Goal: Task Accomplishment & Management: Complete application form

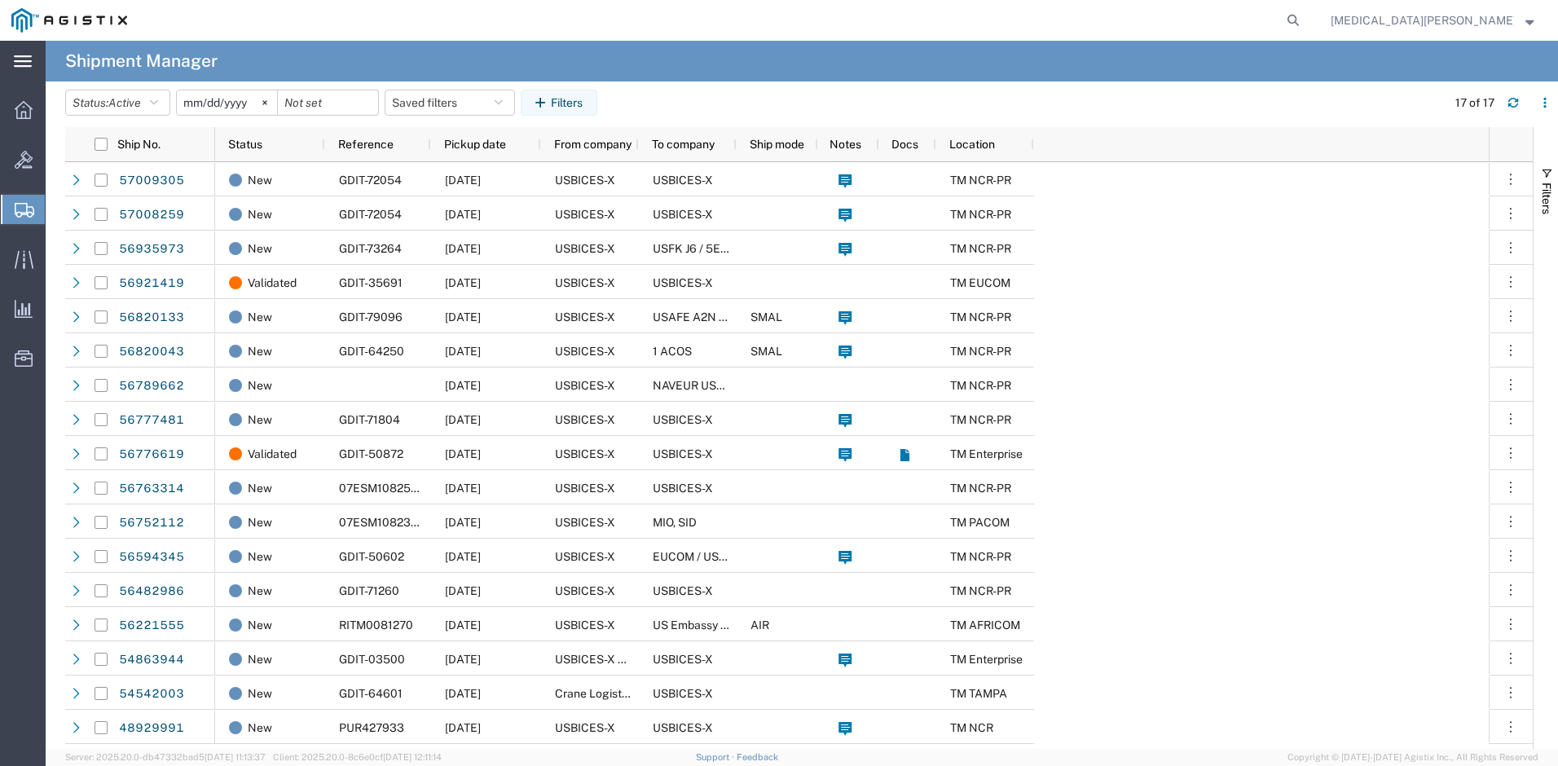
click at [30, 63] on icon at bounding box center [23, 61] width 18 height 12
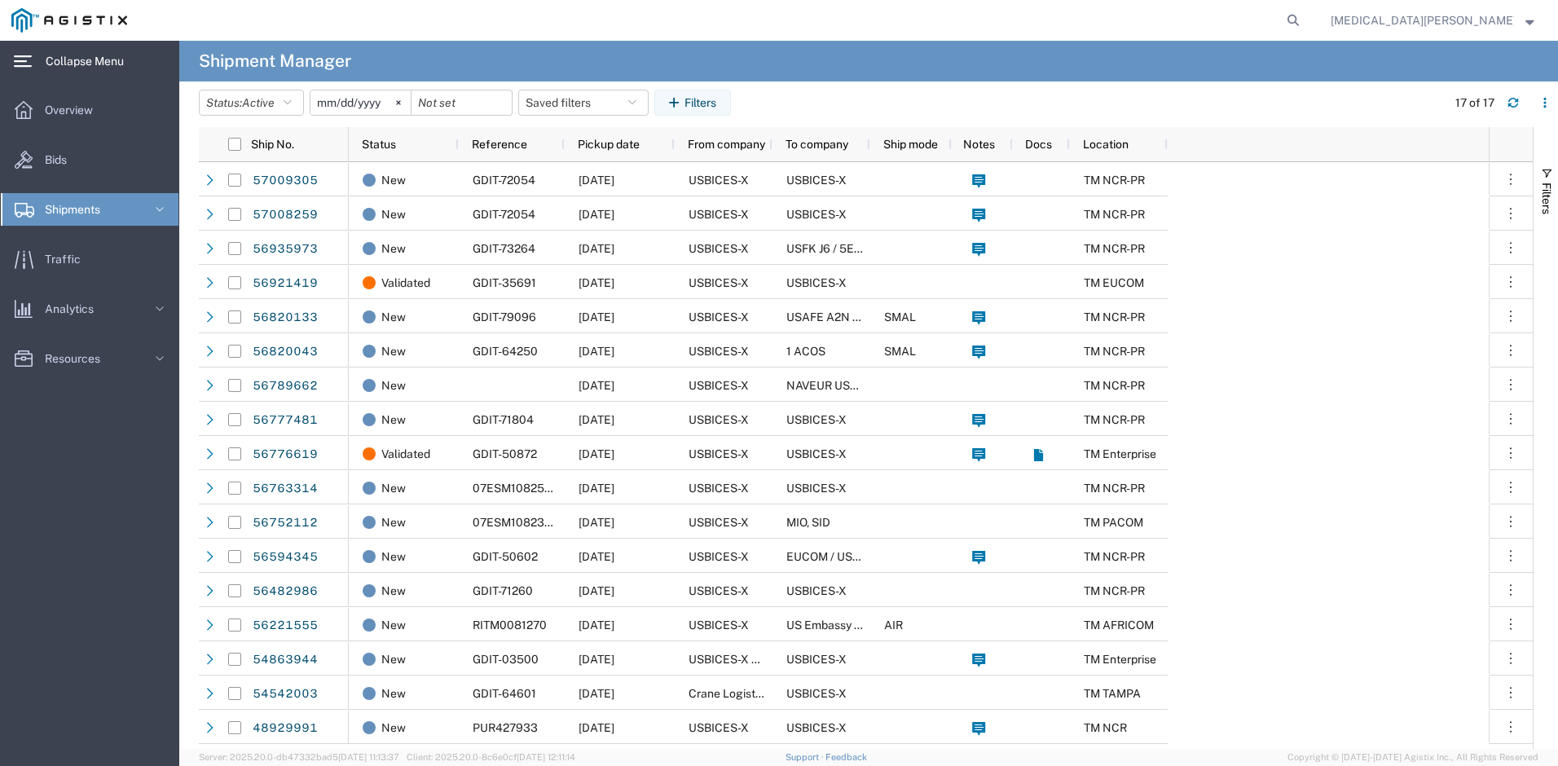
click at [167, 205] on icon at bounding box center [160, 209] width 16 height 16
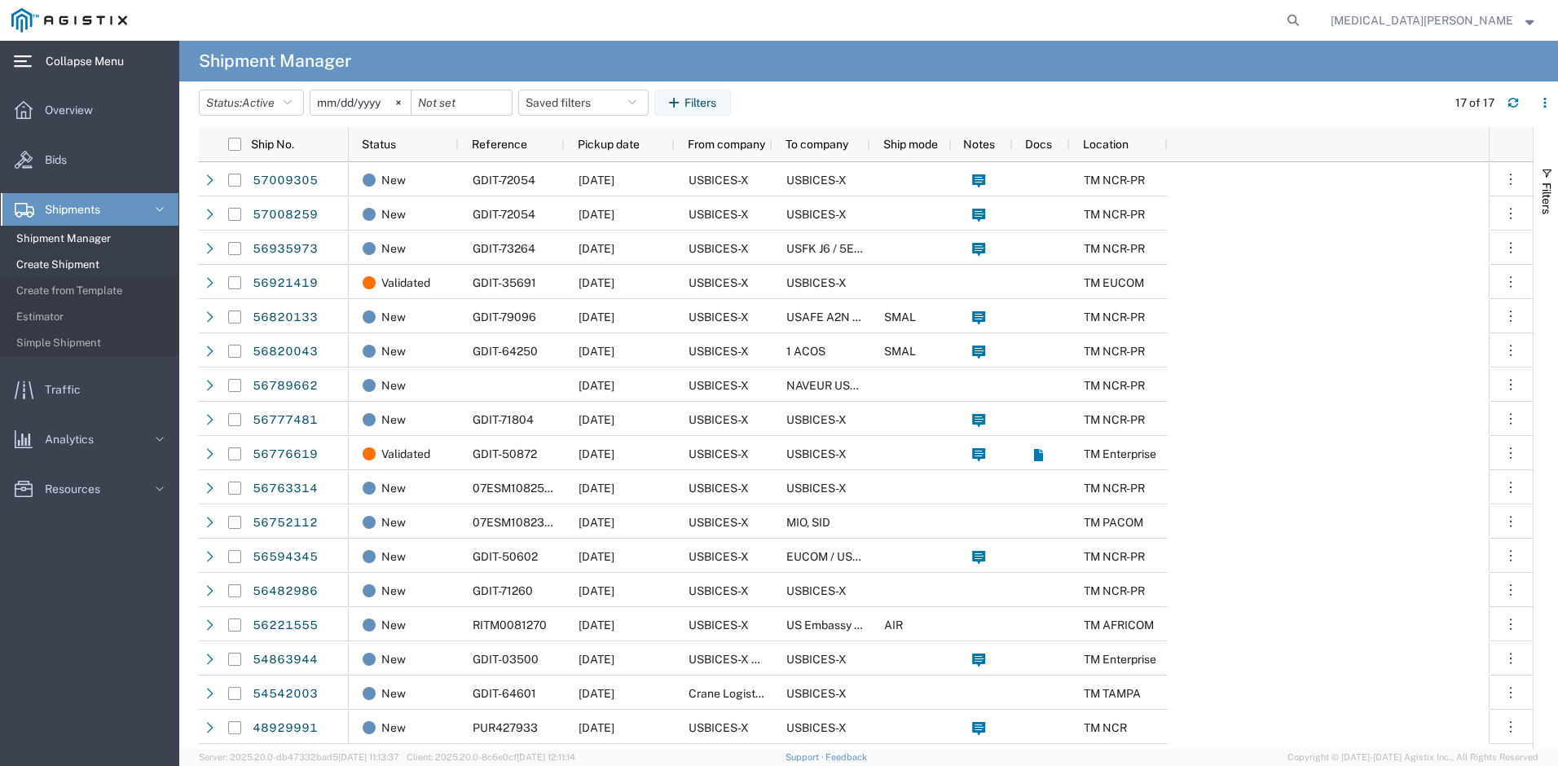
click at [80, 259] on span "Create Shipment" at bounding box center [91, 265] width 151 height 33
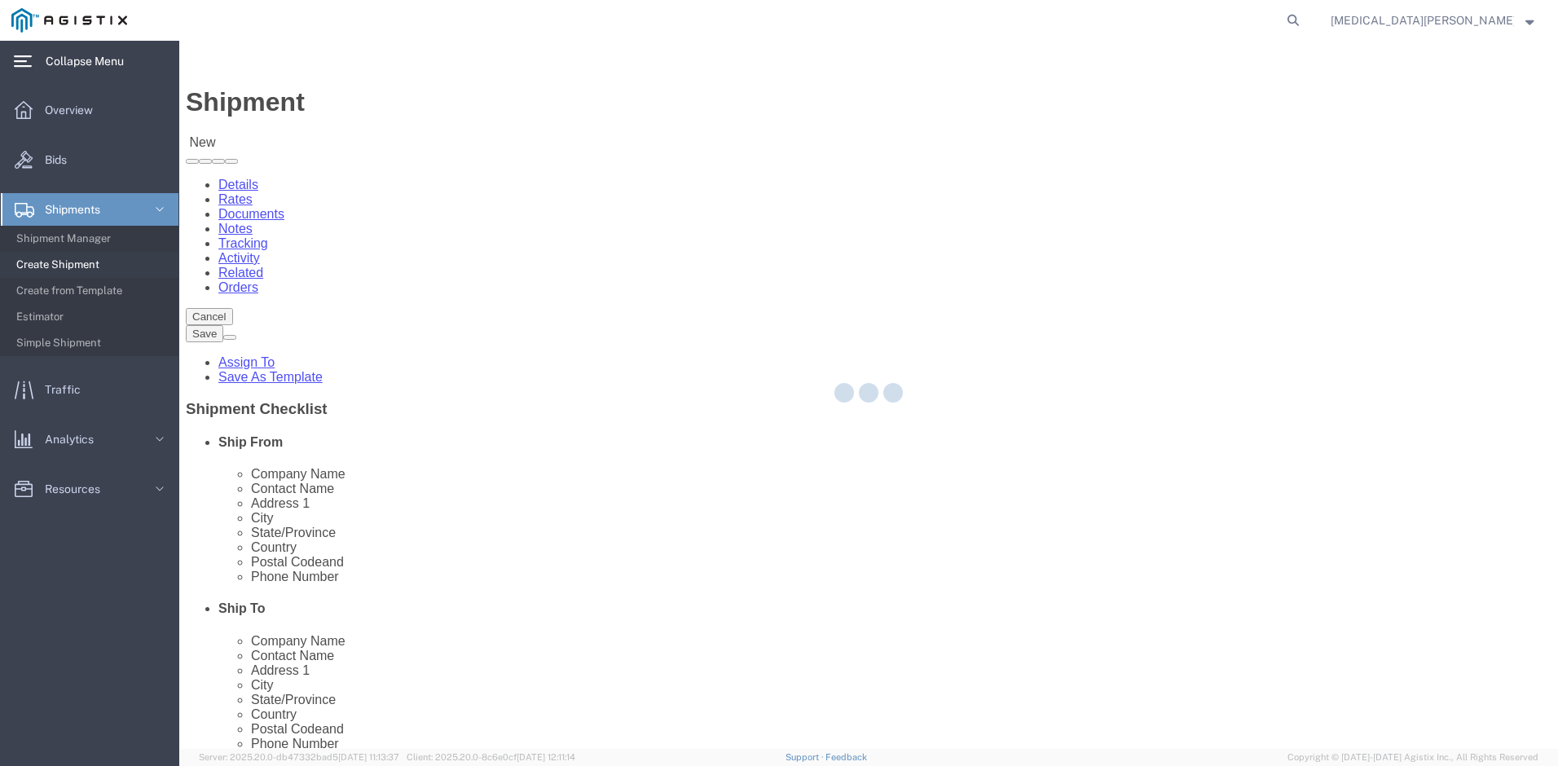
select select
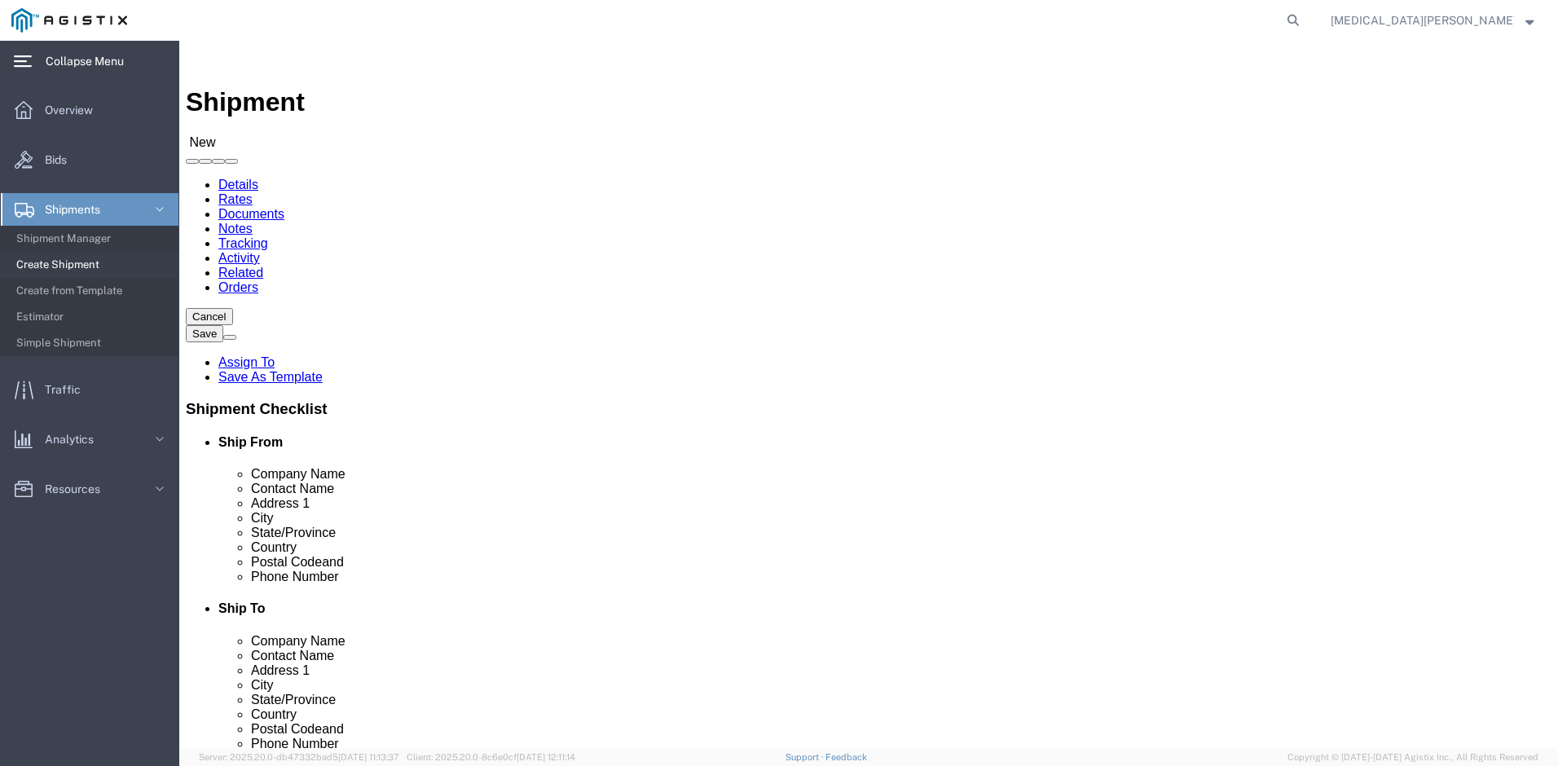
click body "Shipment New Details Rates Documents Notes Tracking Activity Related Orders Can…"
select select "35674"
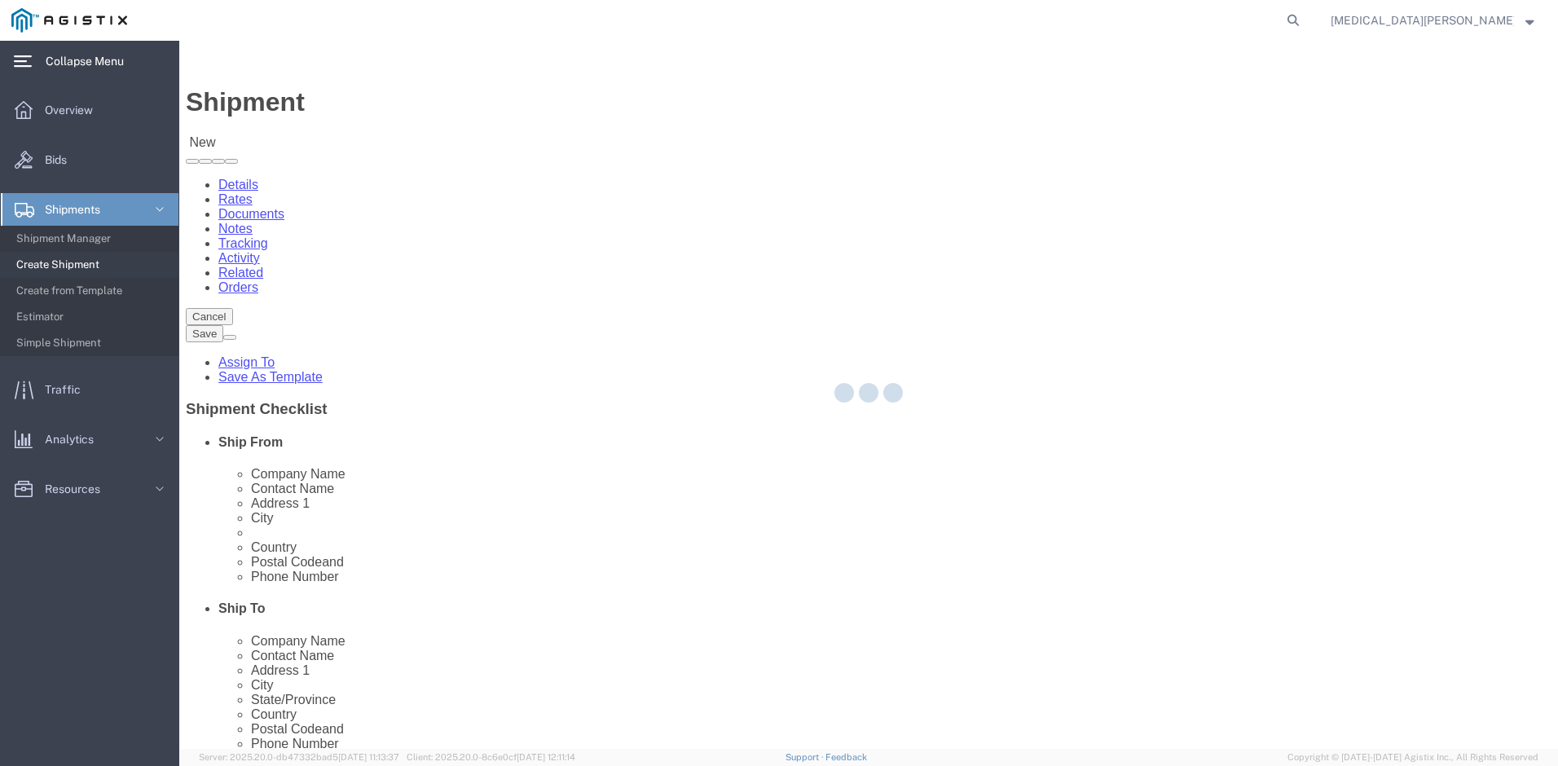
select select "NC"
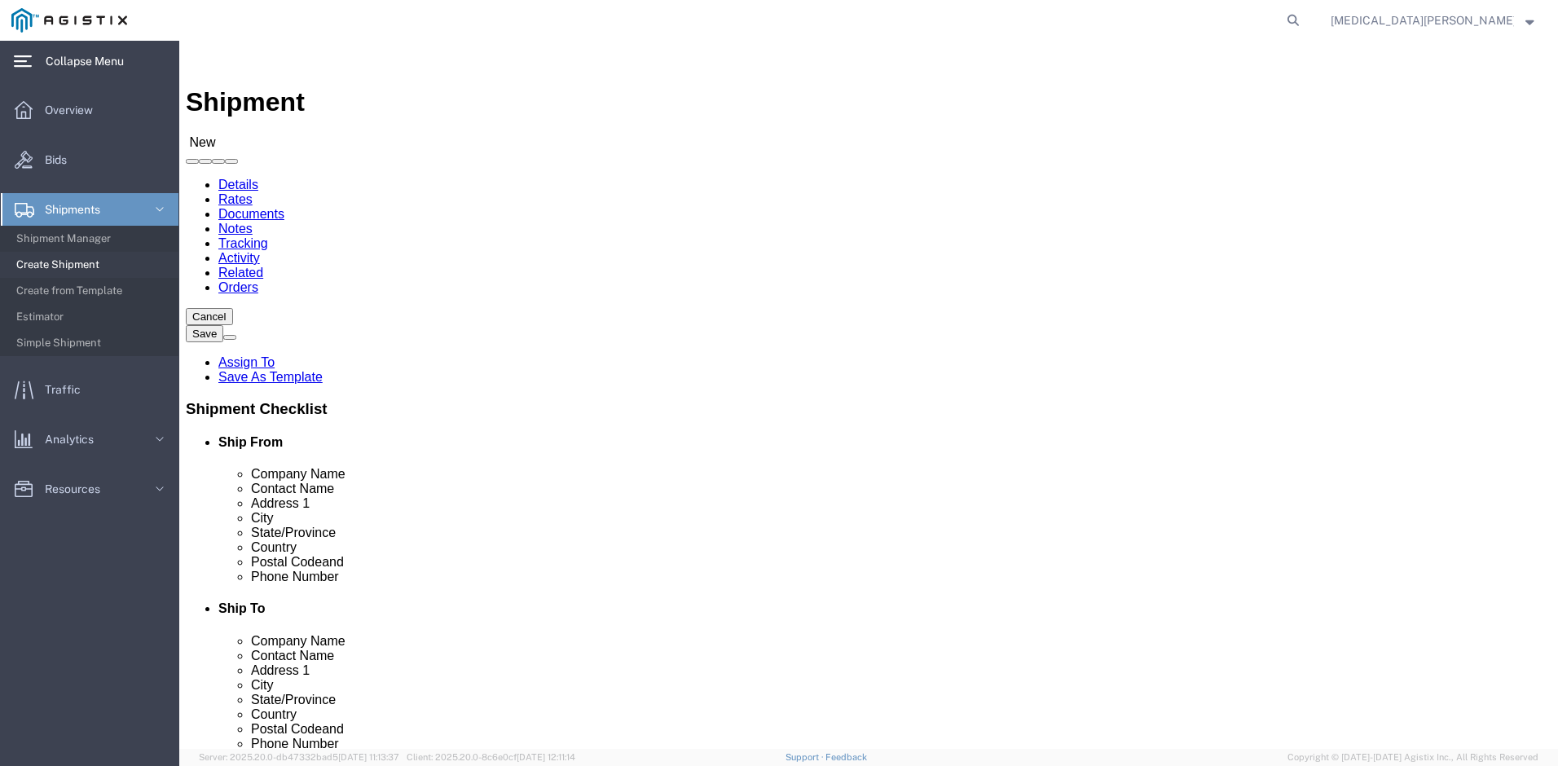
click body "Shipment New Details Rates Documents Notes Tracking Activity Related Orders Can…"
select select "59111"
select select "VA"
click body "Shipment New Details Rates Documents Notes Tracking Activity Related Orders Can…"
select select "34238"
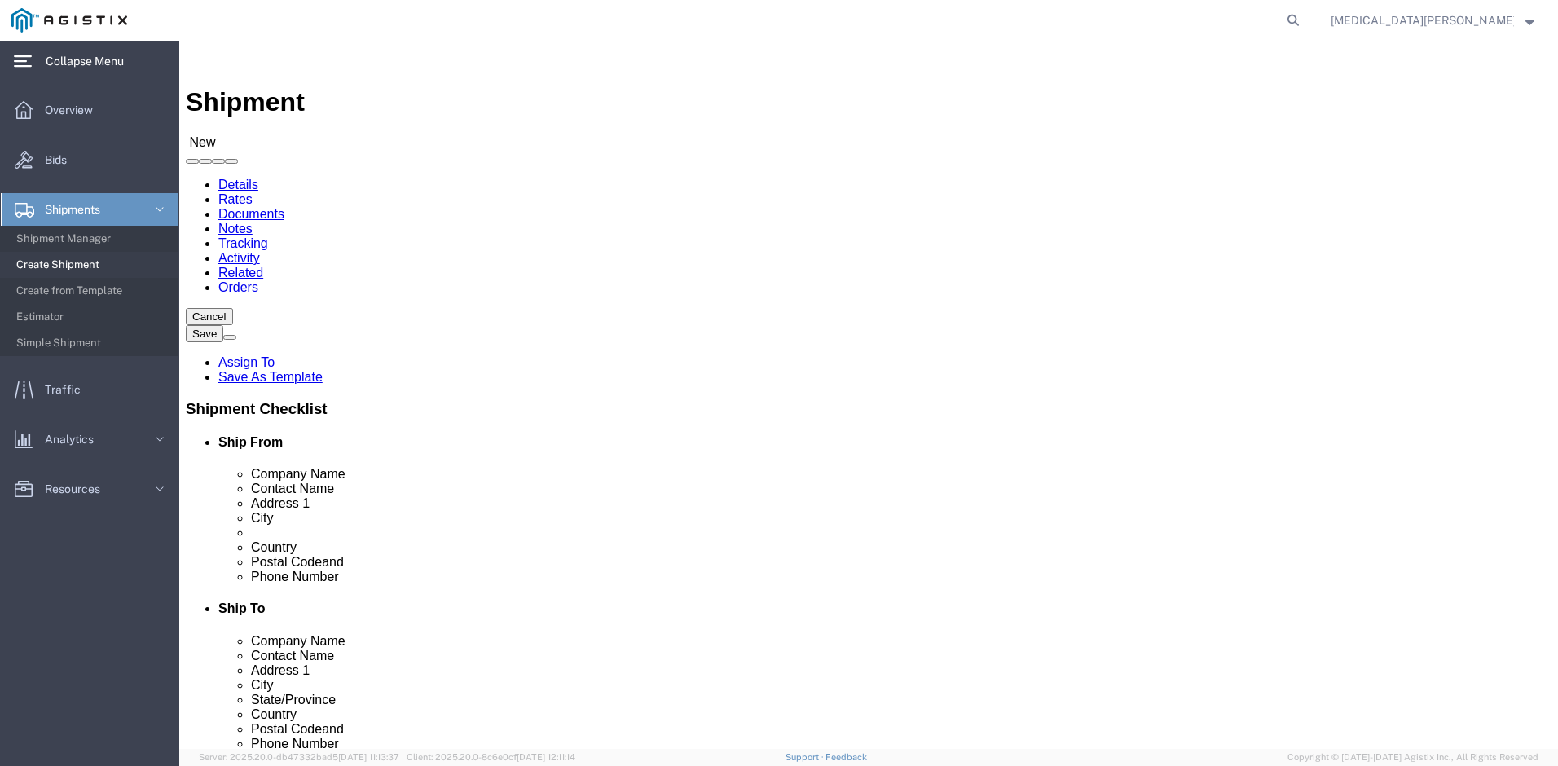
select select "01"
click body "Shipment New Details Rates Documents Notes Tracking Activity Related Orders Can…"
select select "34233"
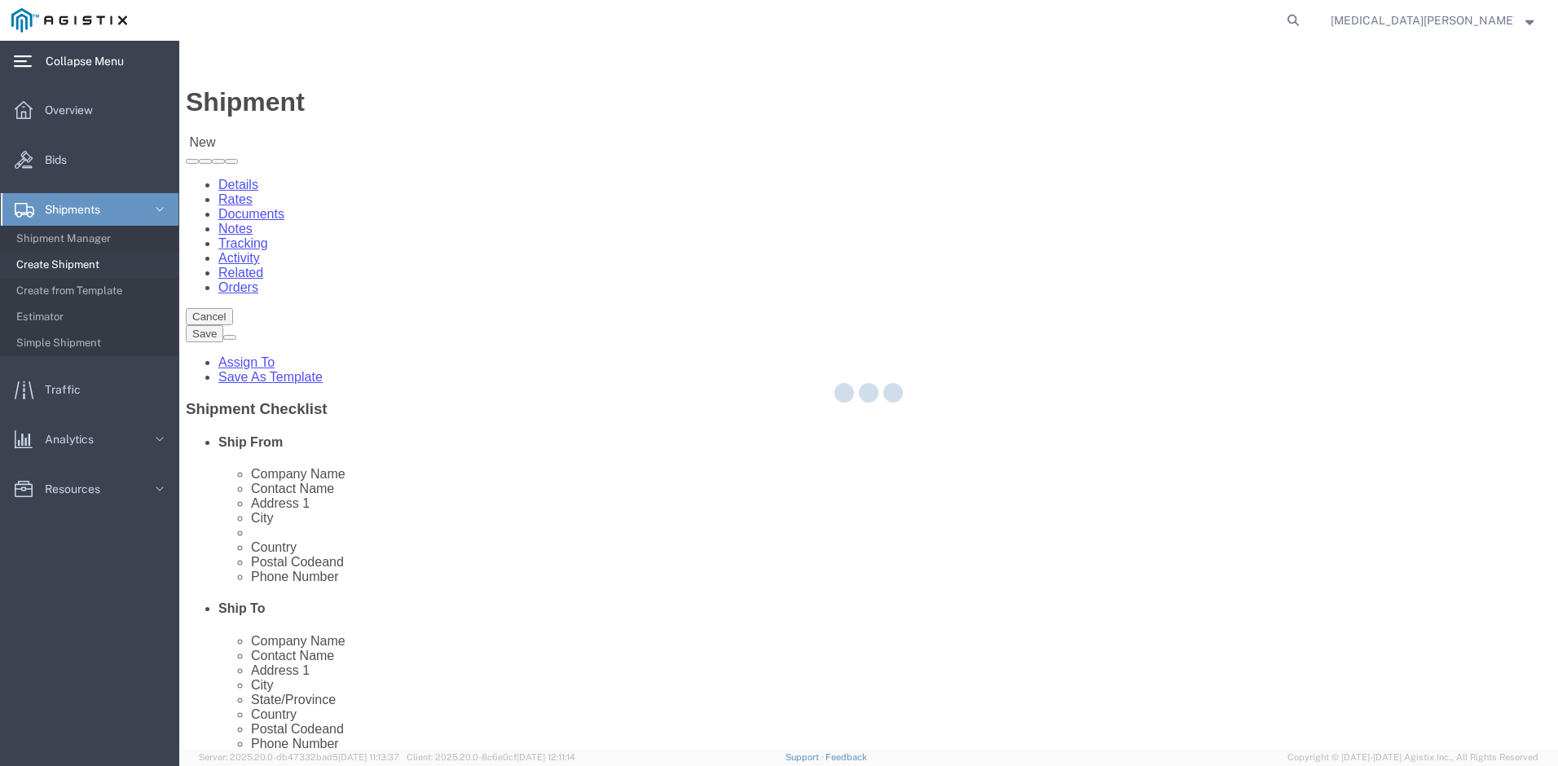
select select "FL"
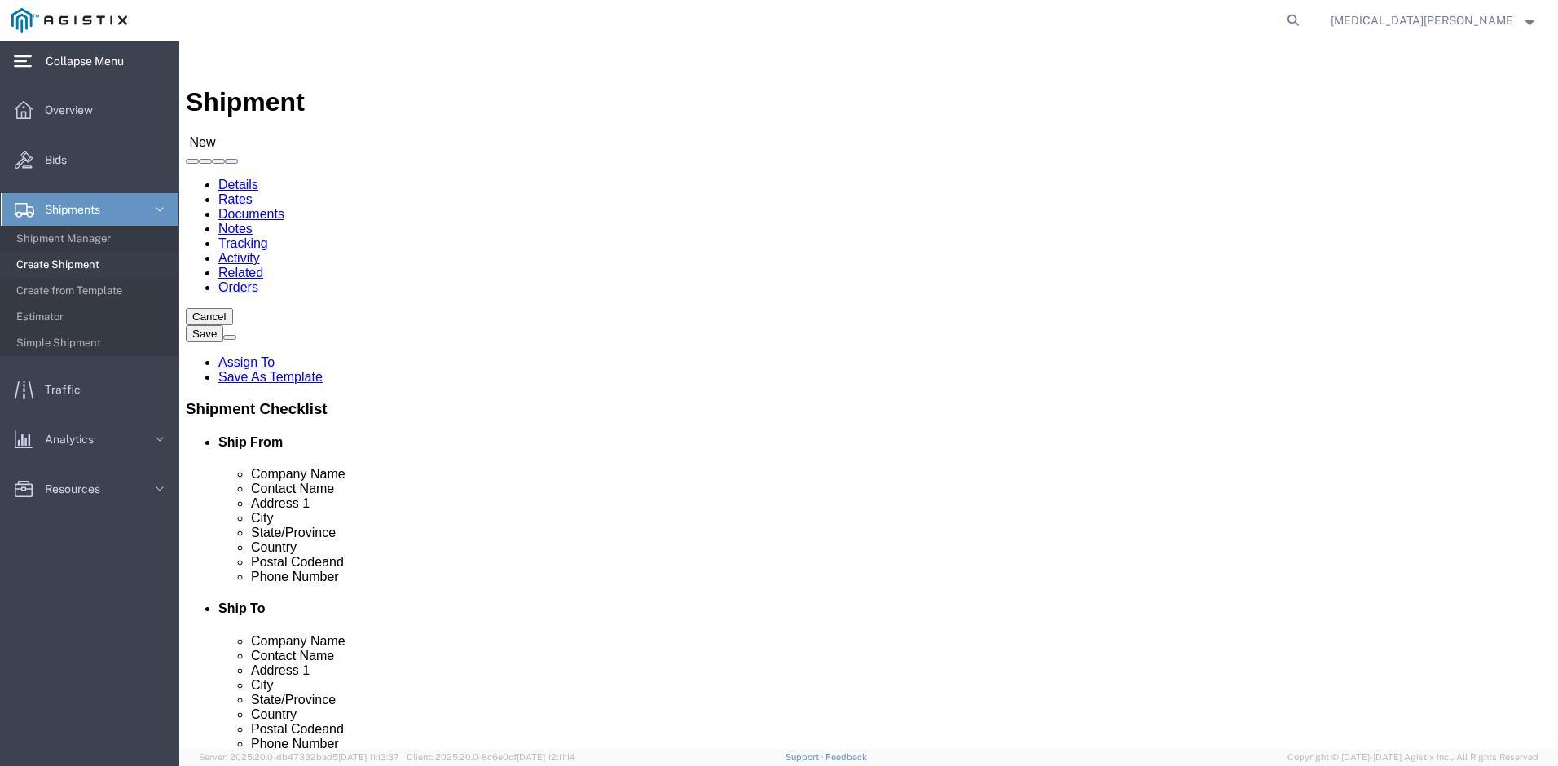
click body "Shipment New Details Rates Documents Notes Tracking Activity Related Orders Can…"
select select "34237"
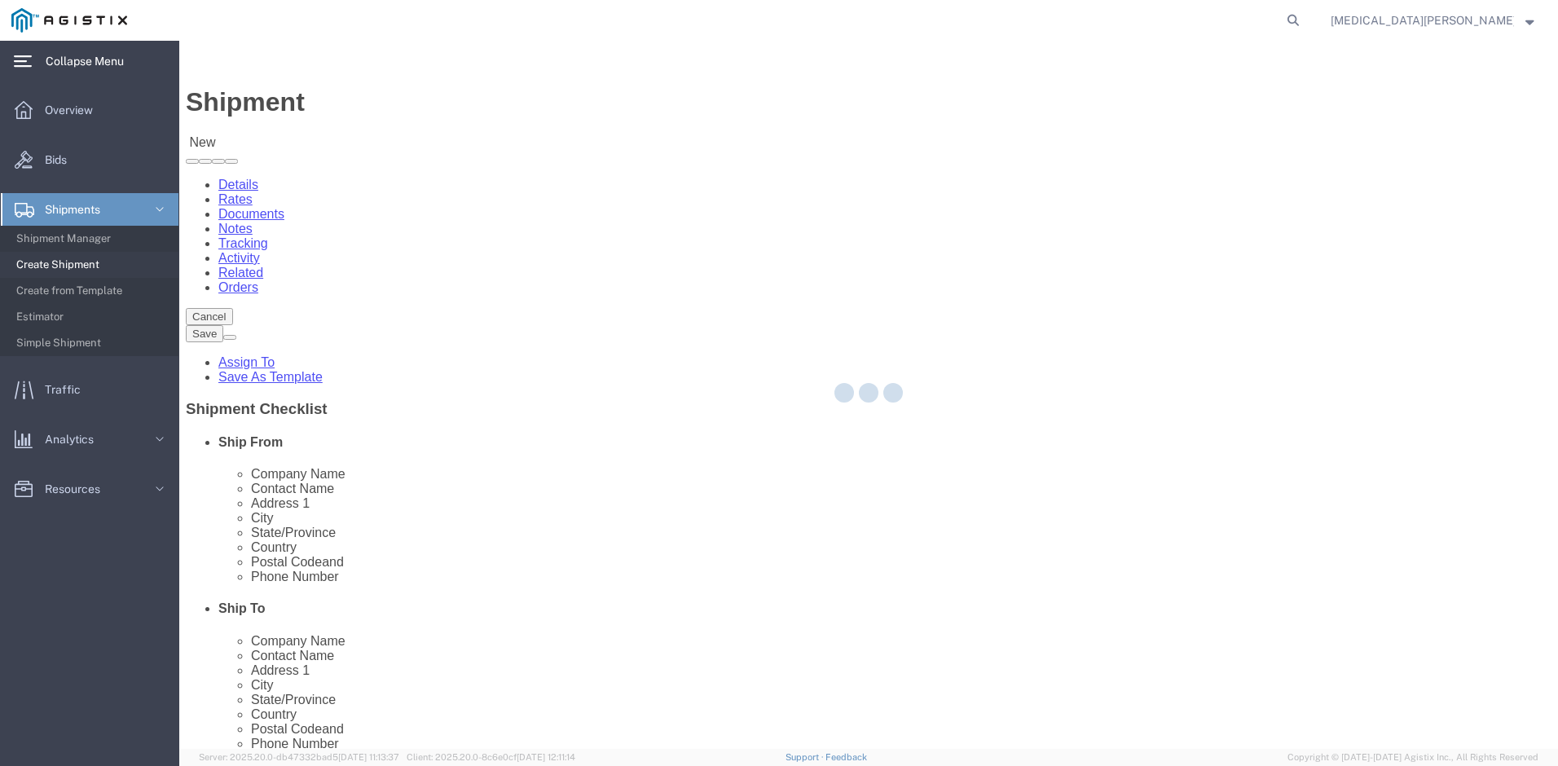
select select "CO"
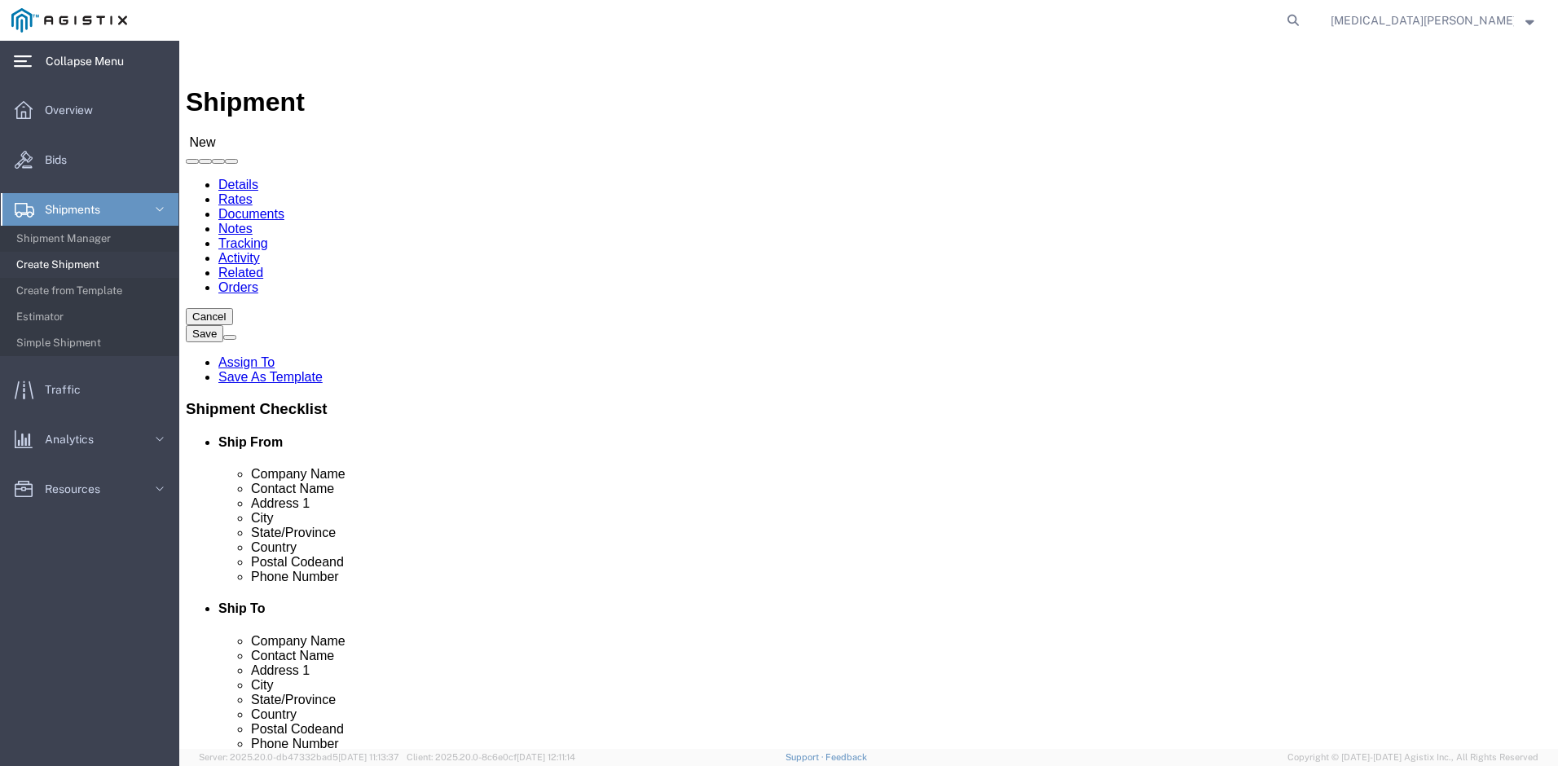
click body "Shipment New Details Rates Documents Notes Tracking Activity Related Orders Can…"
select select "34244"
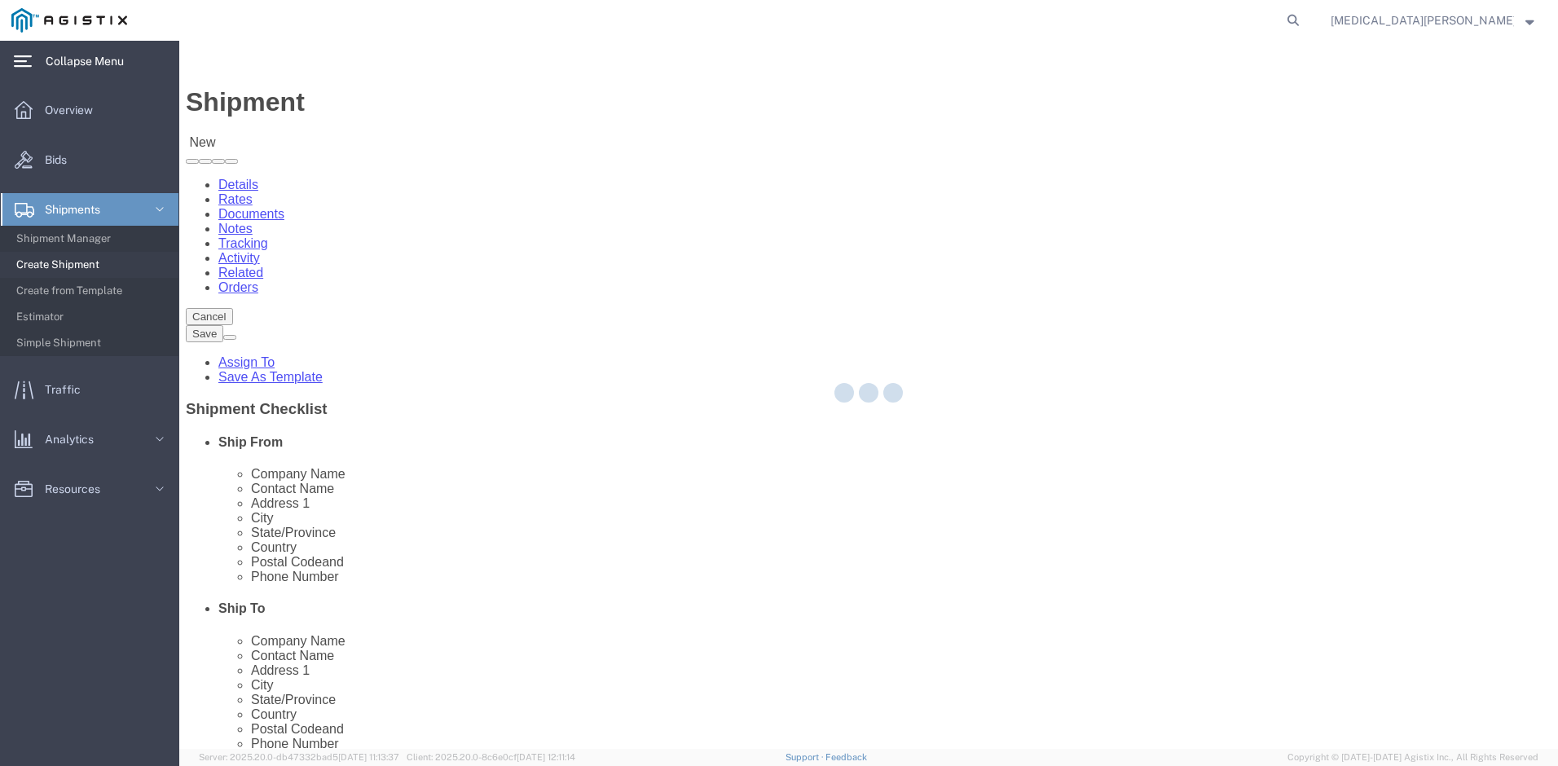
select select
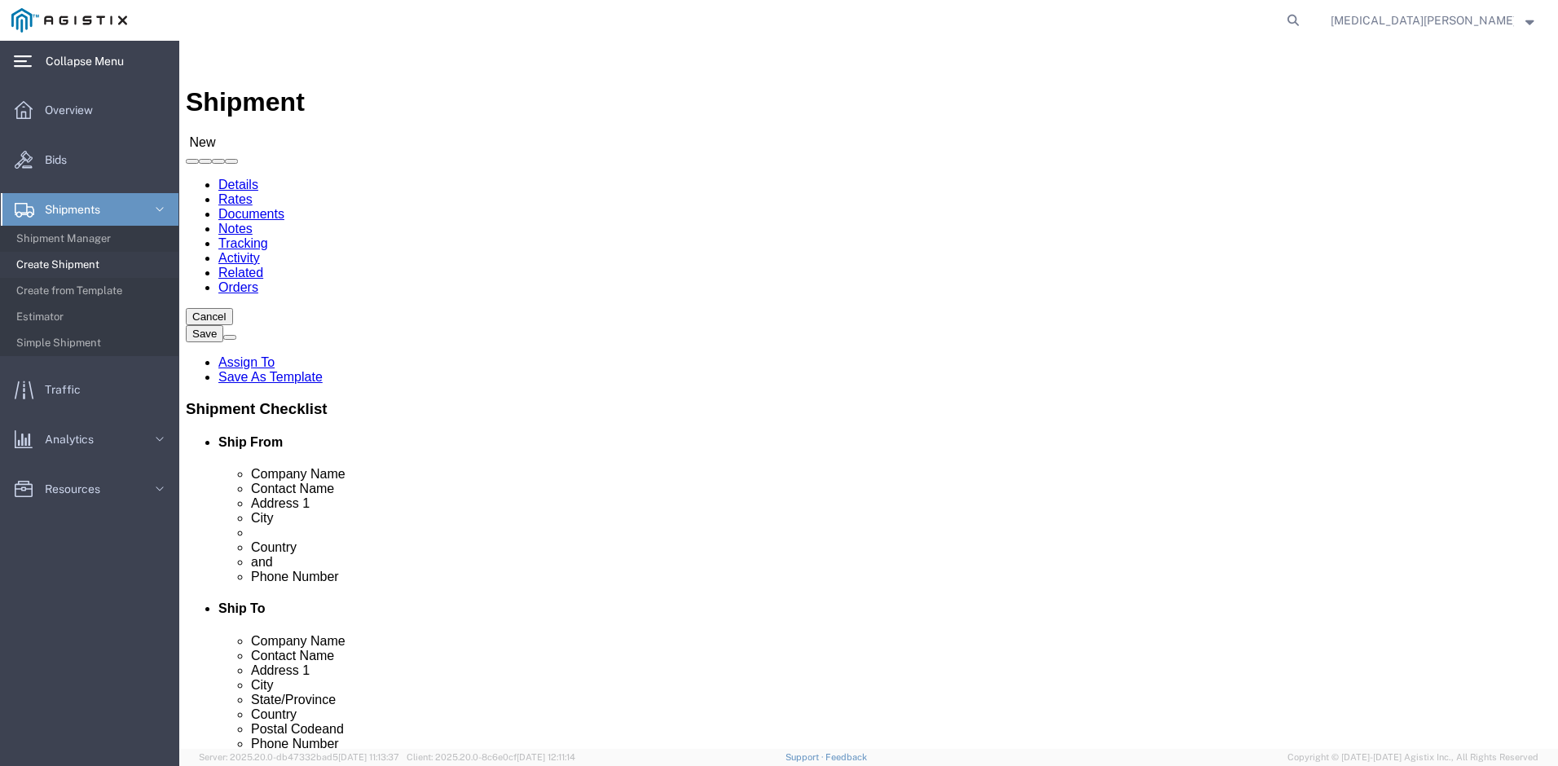
click body "Shipment New Details Rates Documents Notes Tracking Activity Related Orders Can…"
select select "34243"
select select "HI"
click body "Shipment New Details Rates Documents Notes Tracking Activity Related Orders Can…"
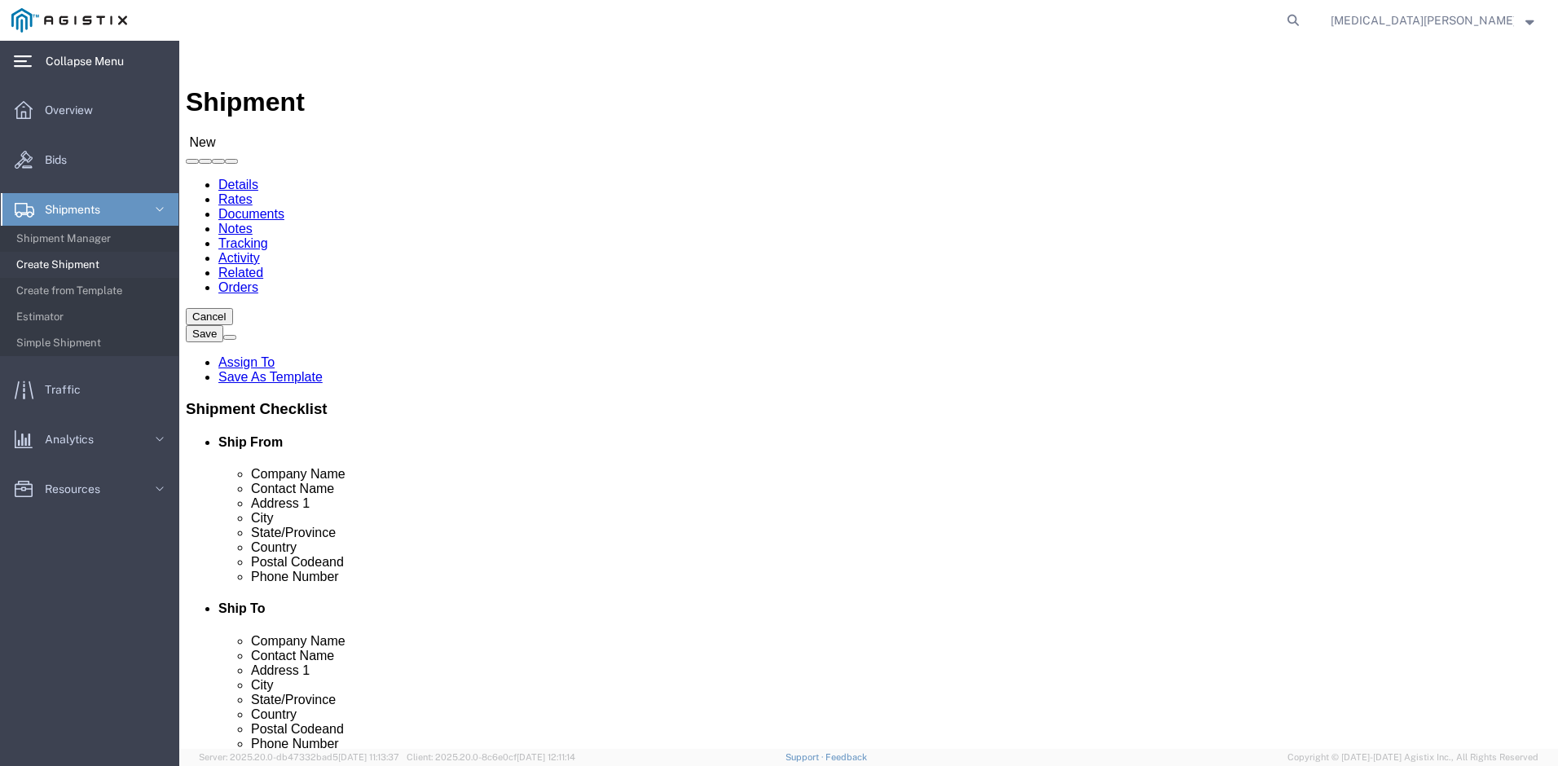
select select "34241"
select select
click body "Shipment New Details Rates Documents Notes Tracking Activity Related Orders Can…"
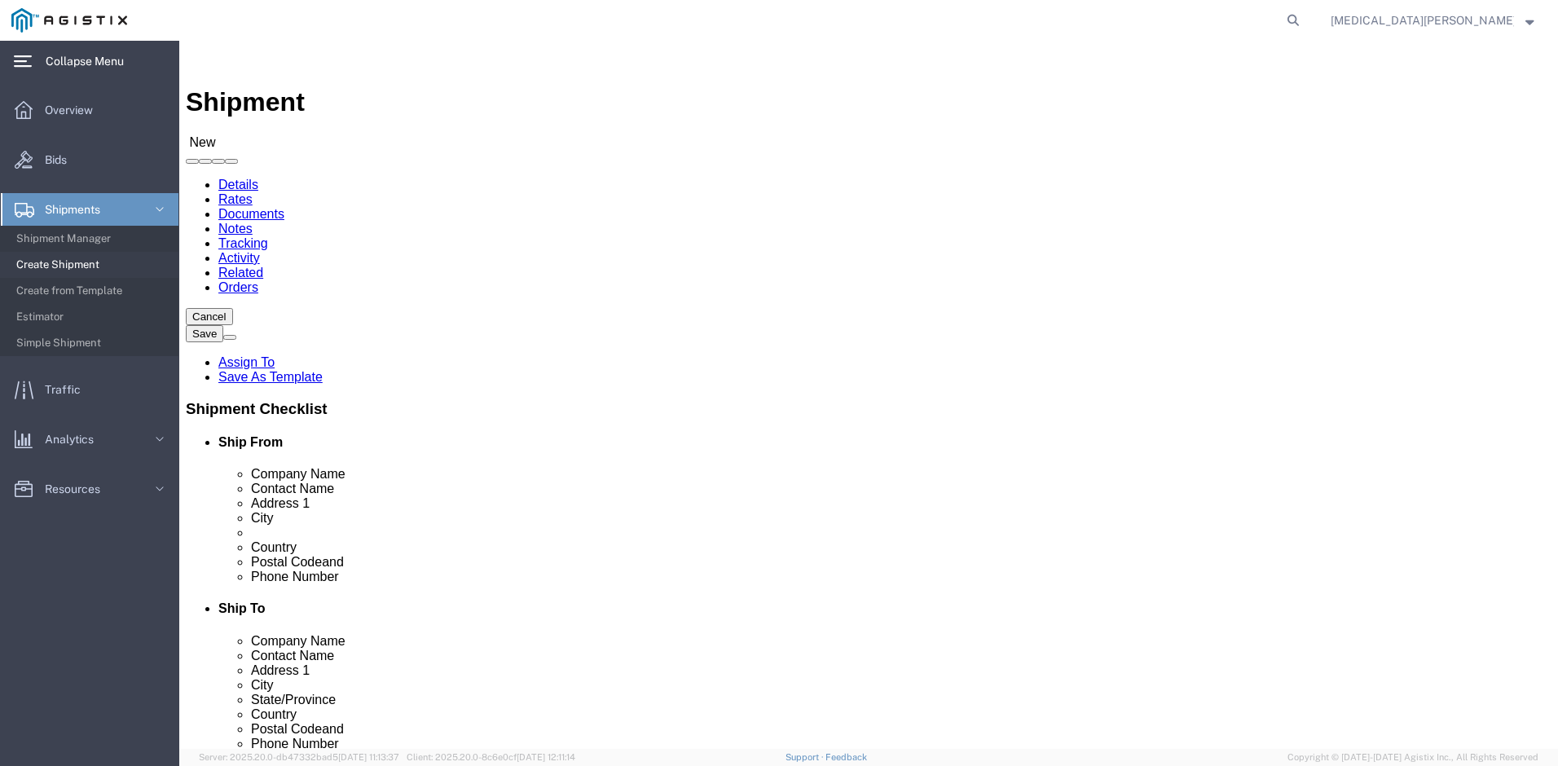
click body "Shipment New Details Rates Documents Notes Tracking Activity Related Orders Can…"
select select "35674"
select select "NC"
click input "text"
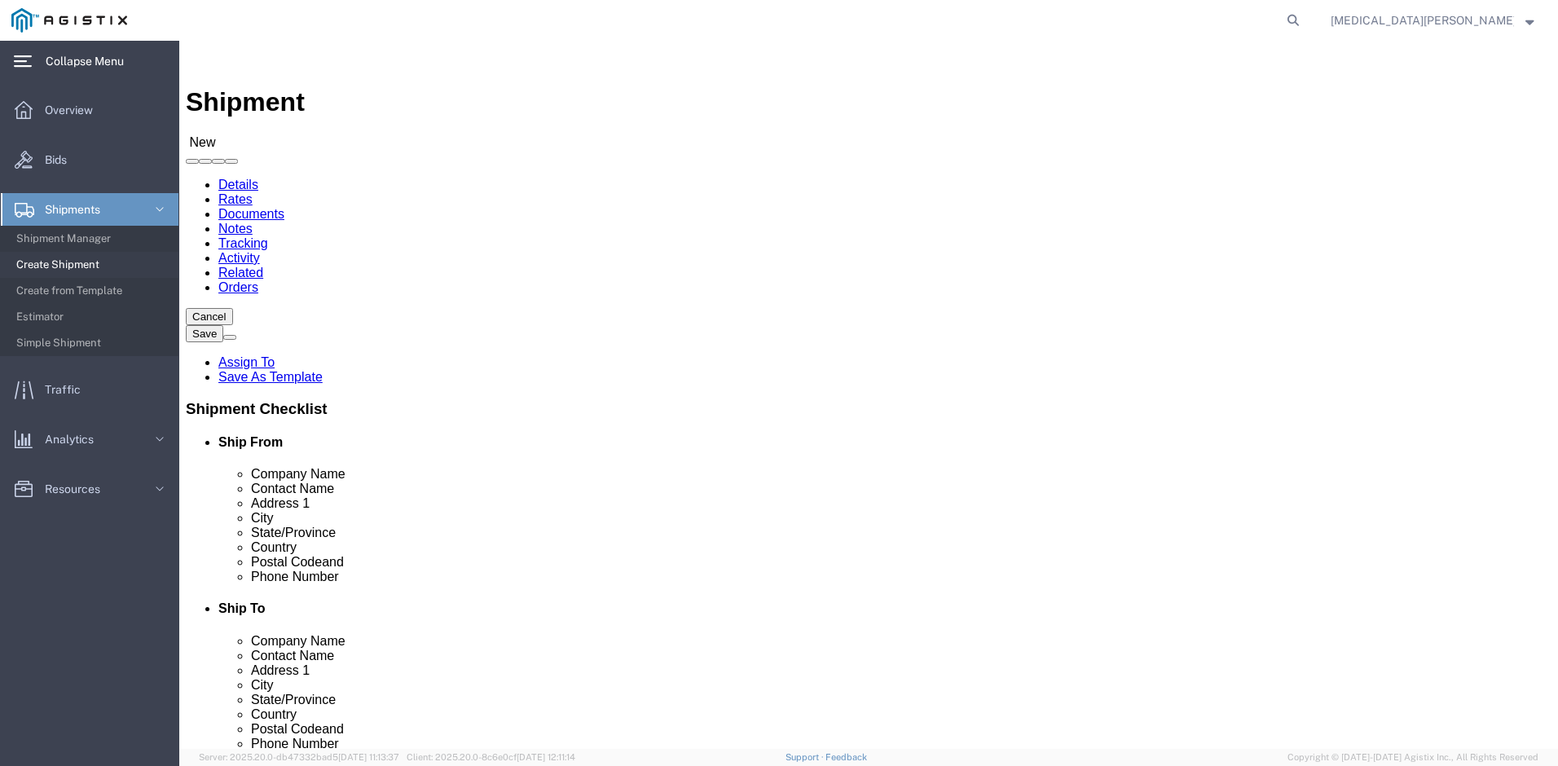
type input "B"
type input "Scott Mc"
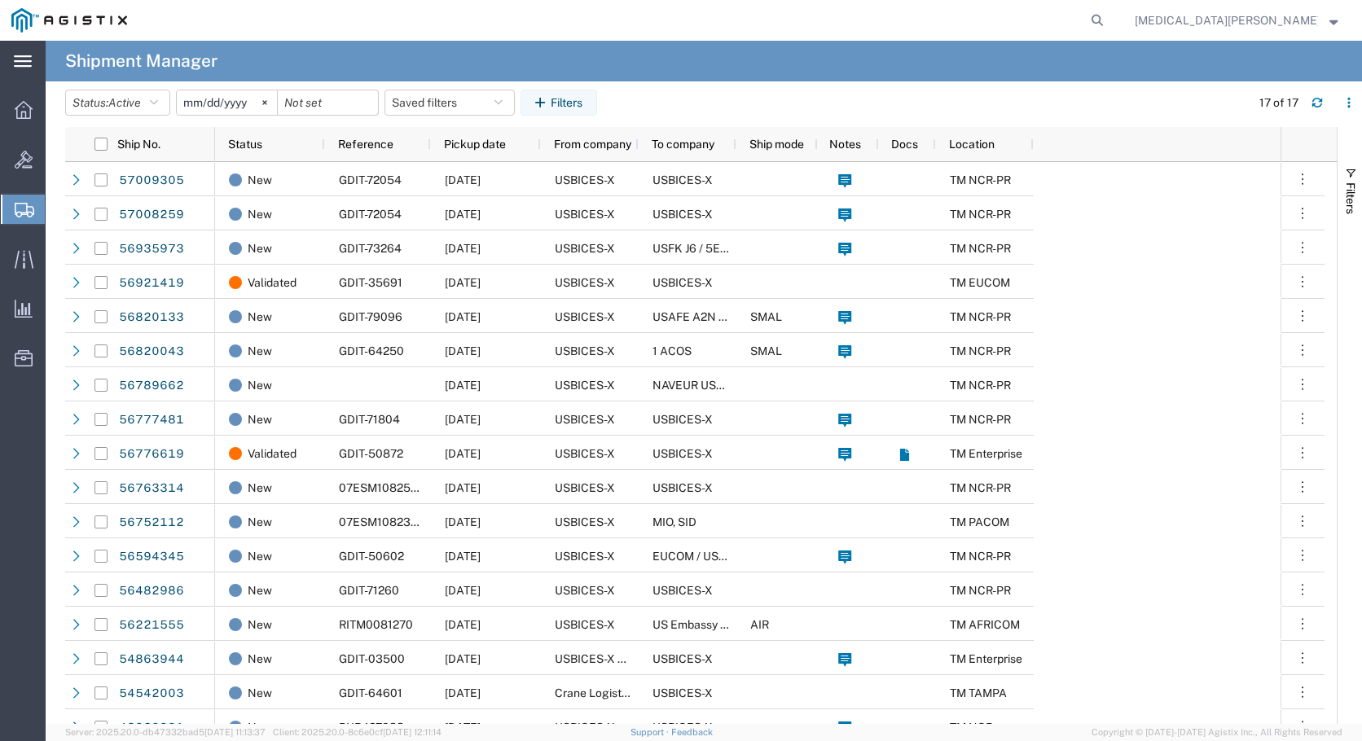
click at [24, 64] on icon at bounding box center [23, 61] width 18 height 12
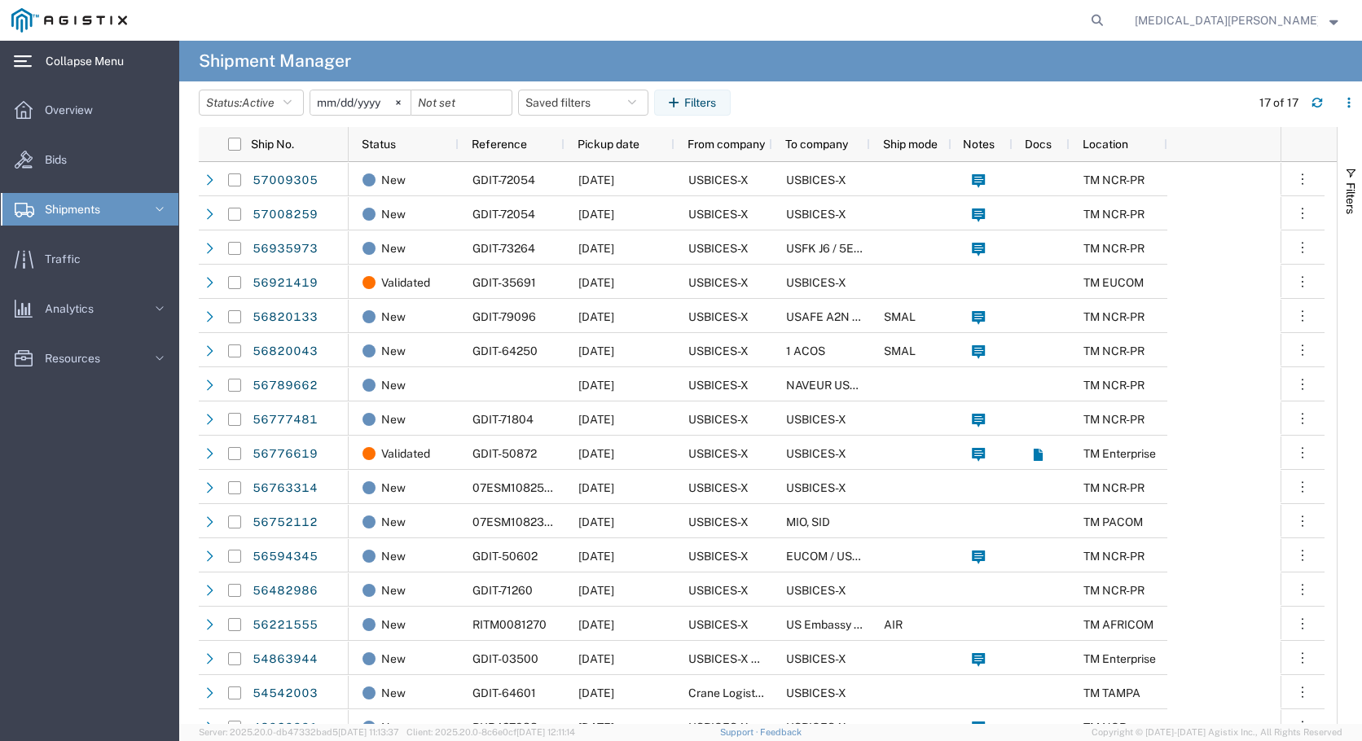
click at [148, 209] on svg-icon at bounding box center [159, 209] width 24 height 33
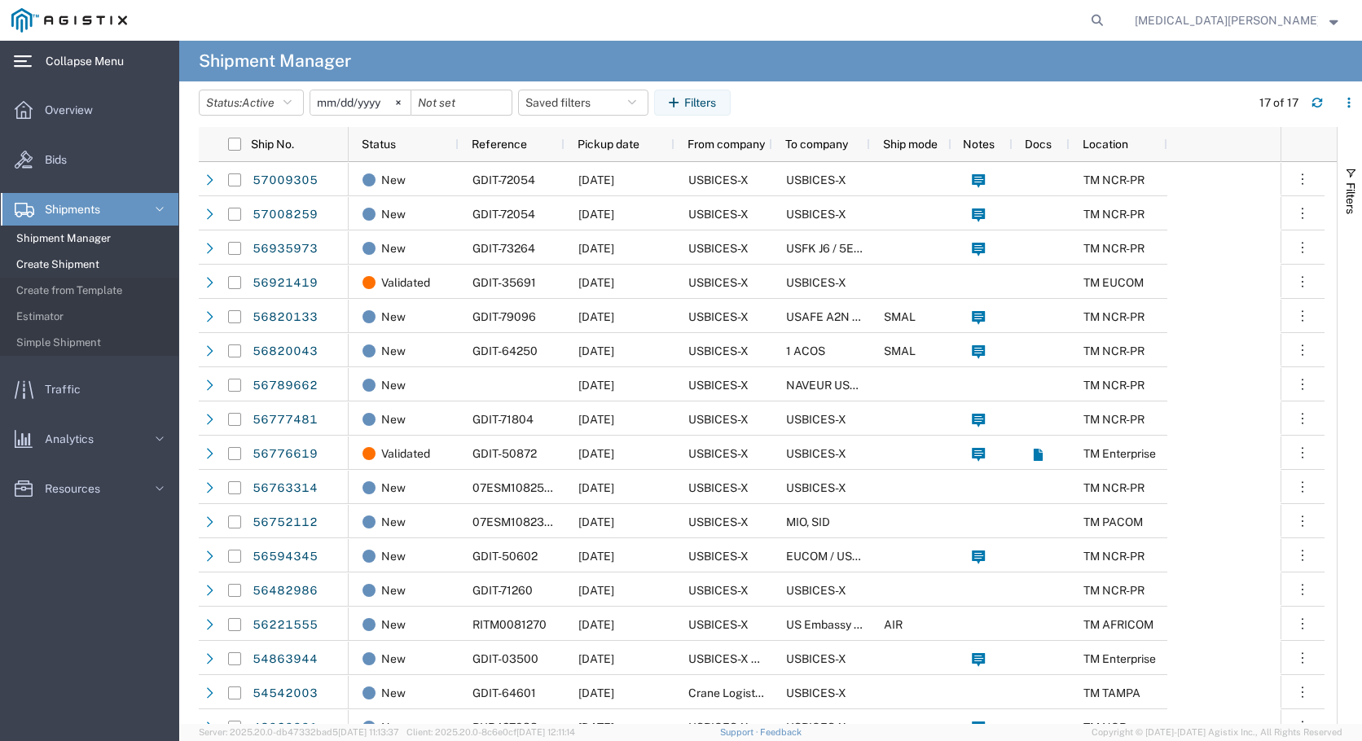
click at [75, 261] on span "Create Shipment" at bounding box center [91, 265] width 151 height 33
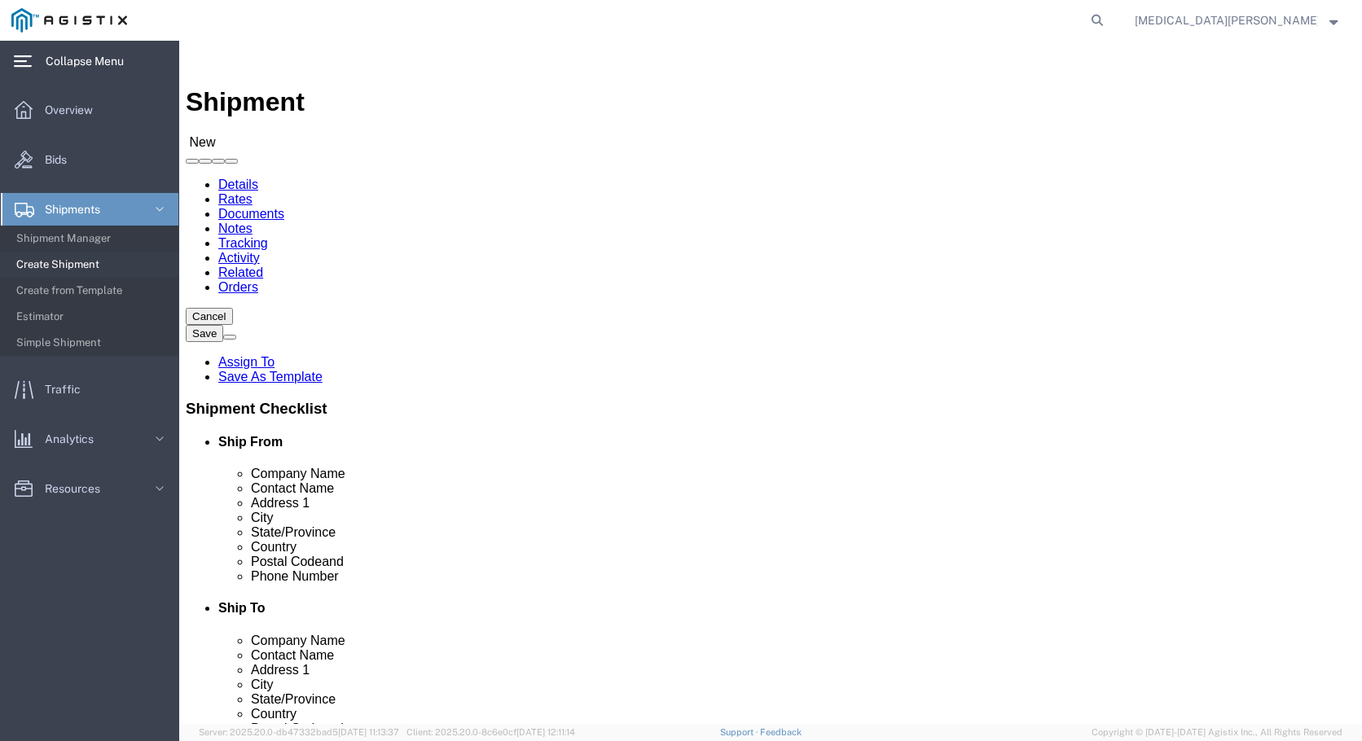
select select
click span
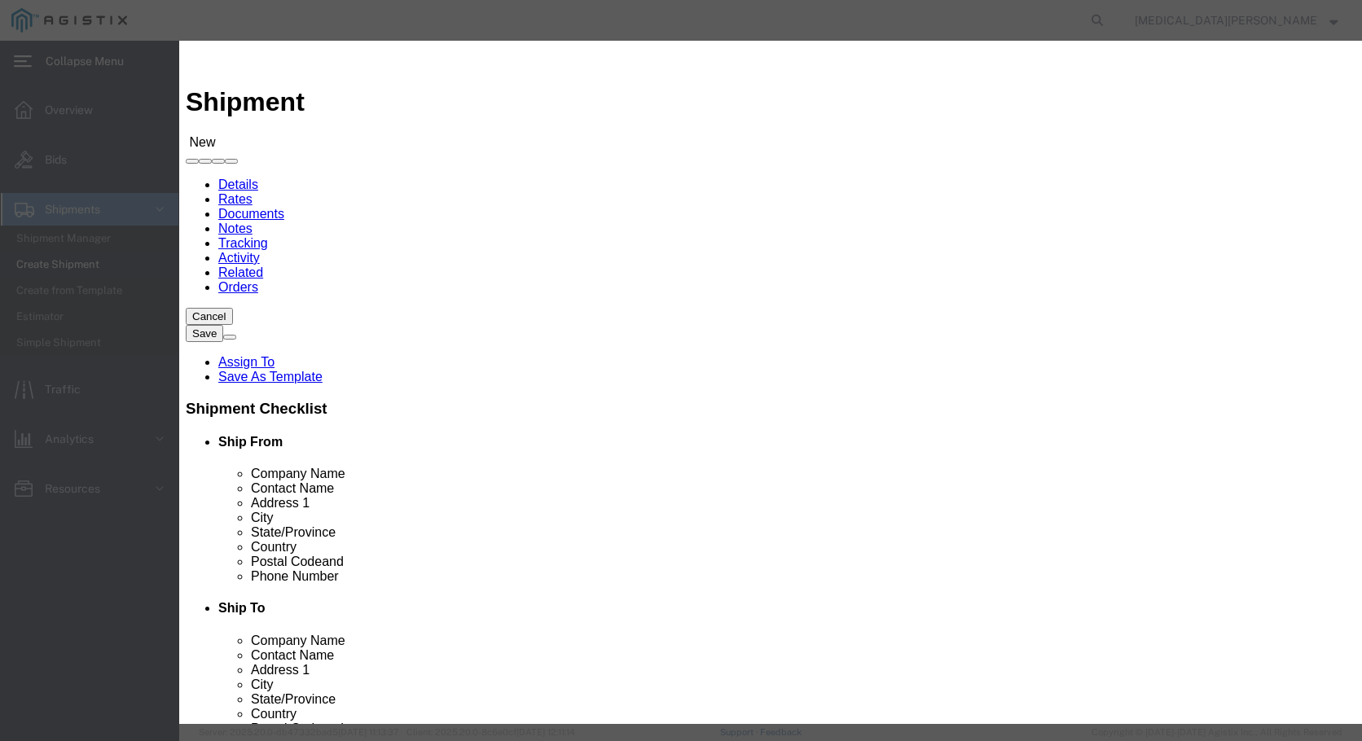
select select "contactName"
click input "text"
type input "c"
click icon "button"
click input "[PERSON_NAME]"
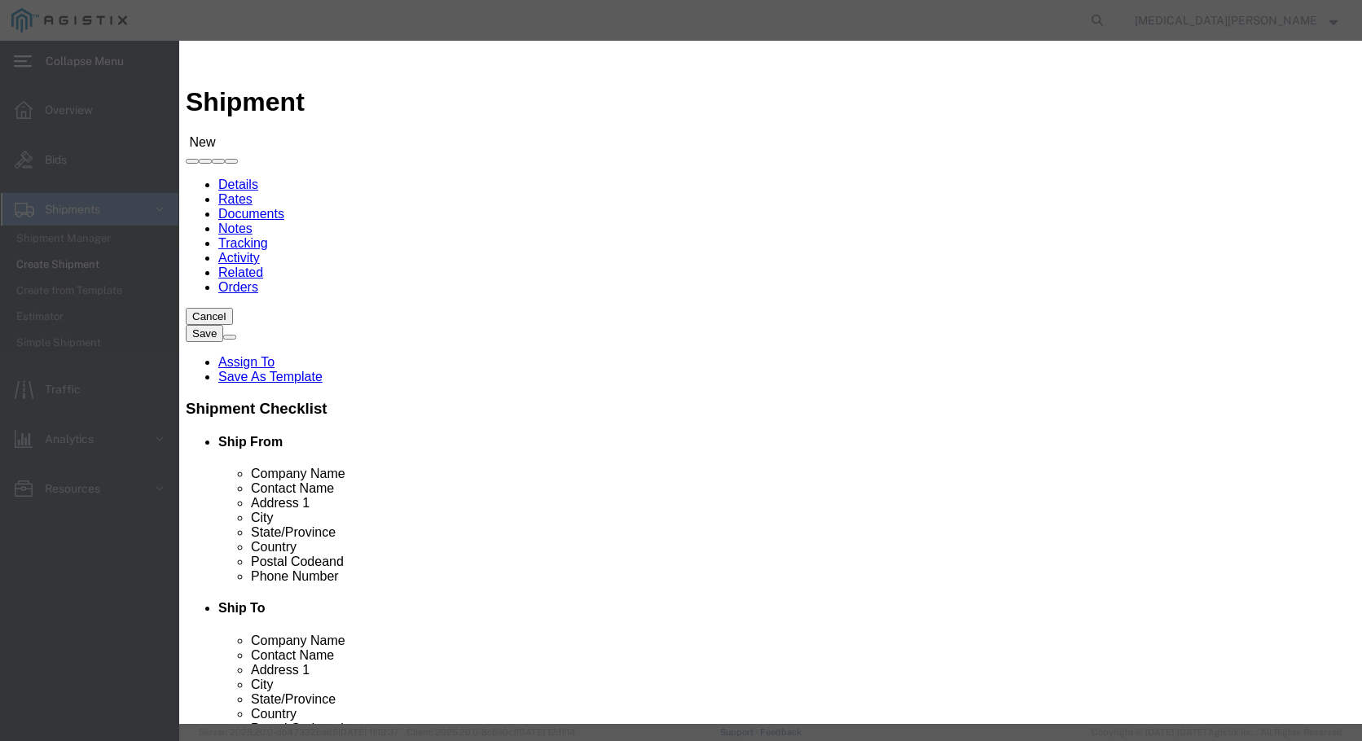
type input "s"
type input "[PERSON_NAME]"
click icon "button"
select select "addrssBookName"
click icon "button"
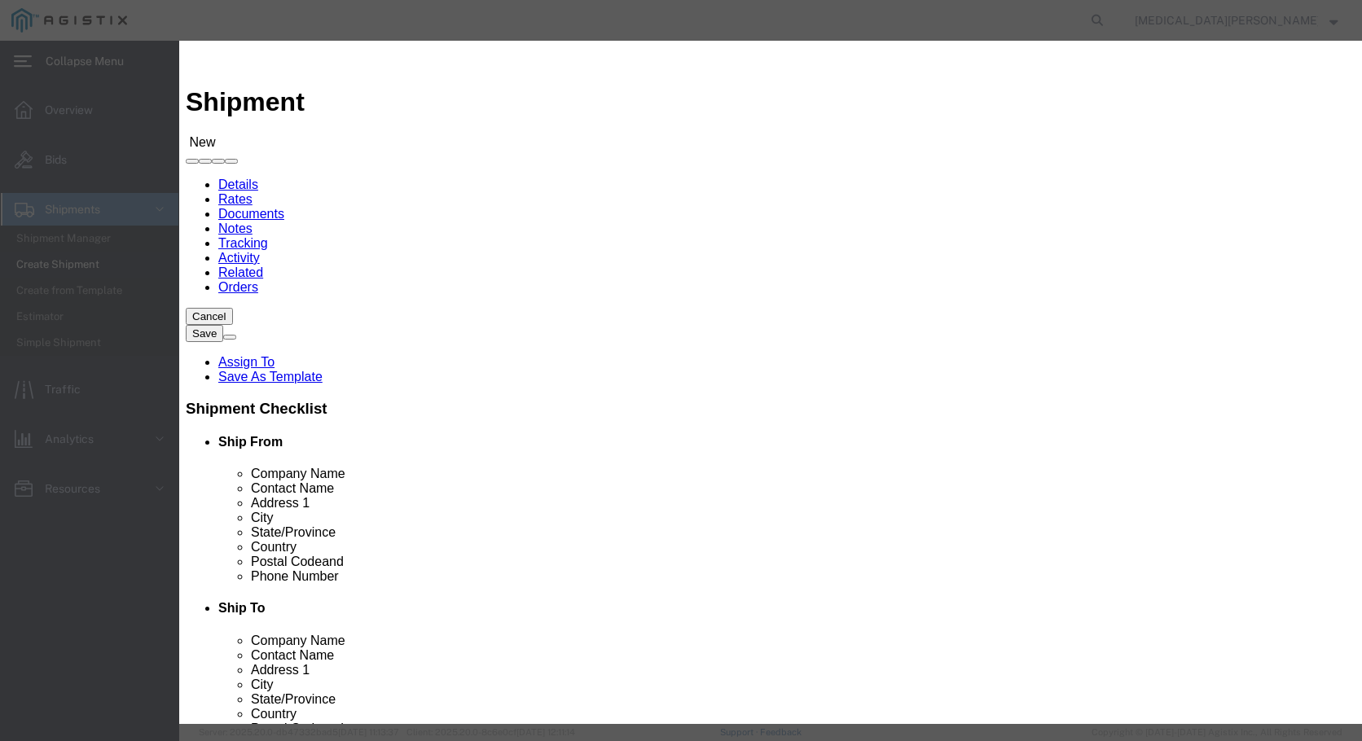
click link "M"
select select
click icon "button"
click button "Select"
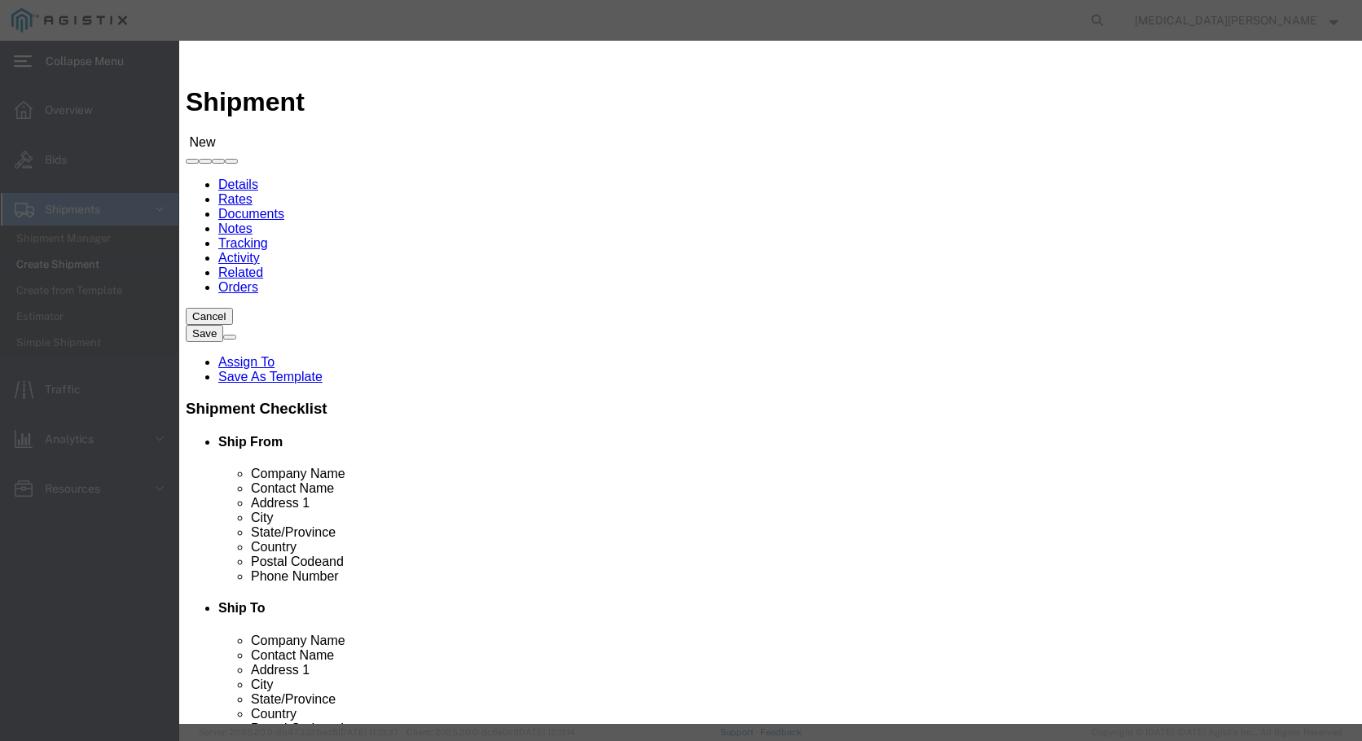
select select "NC"
click icon "button"
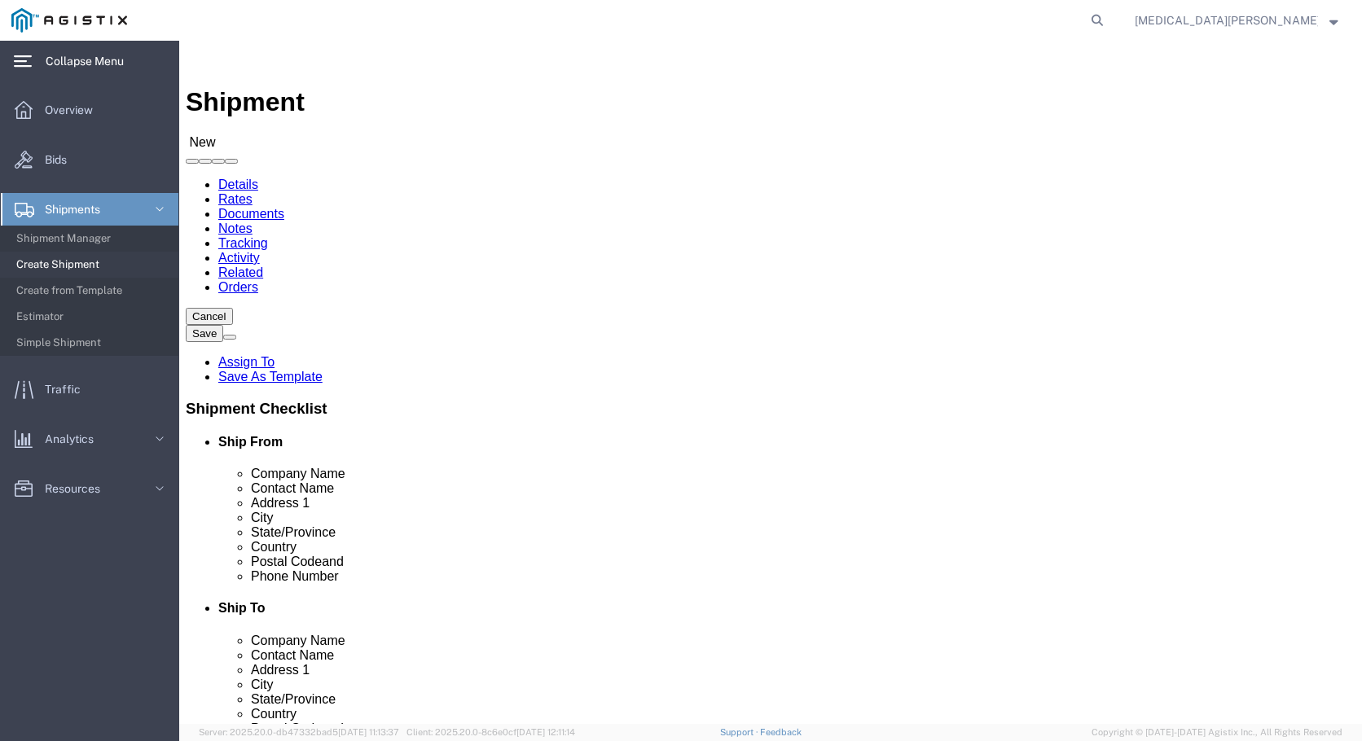
click input "text"
type input "Army"
click input "text"
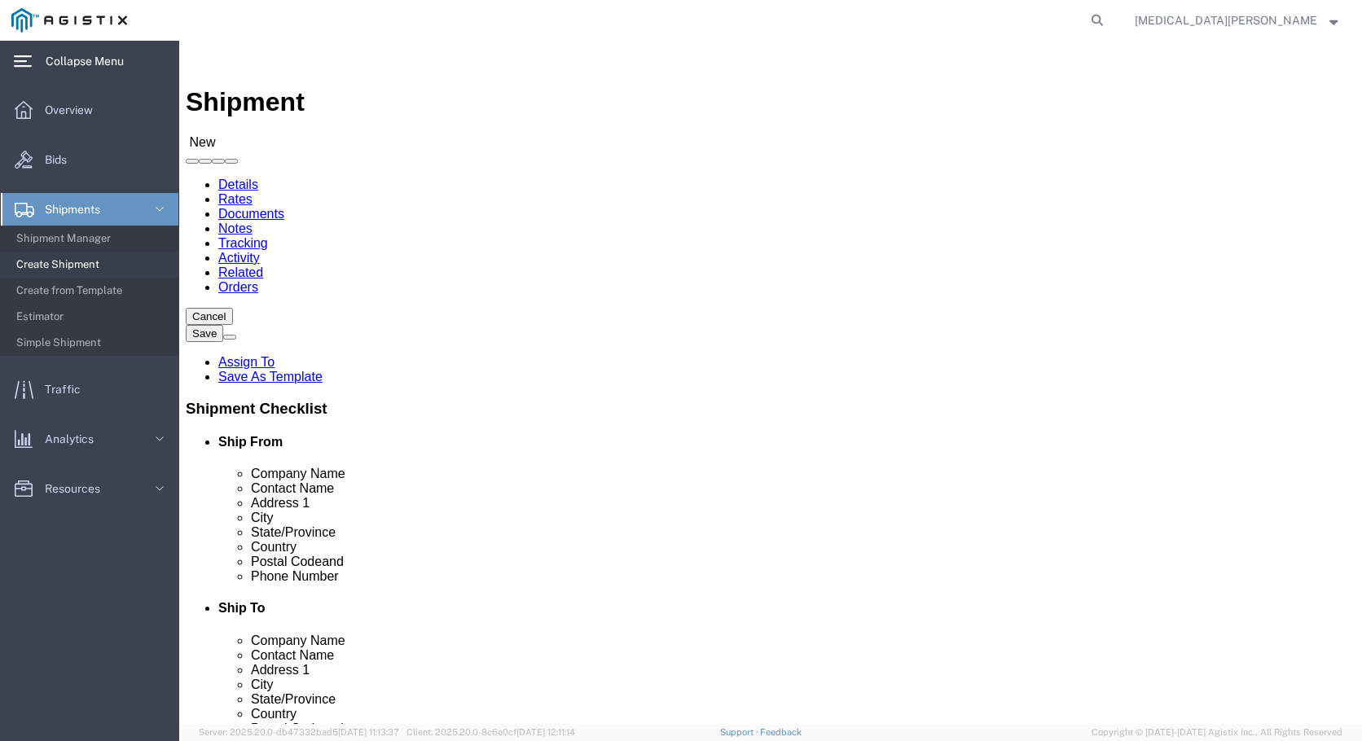
type input "[PERSON_NAME]"
click input "text"
click input "BLDG. E2473"
click input "Bldg. E2473"
type input "Bldg. E2473 [GEOGRAPHIC_DATA] Ct"
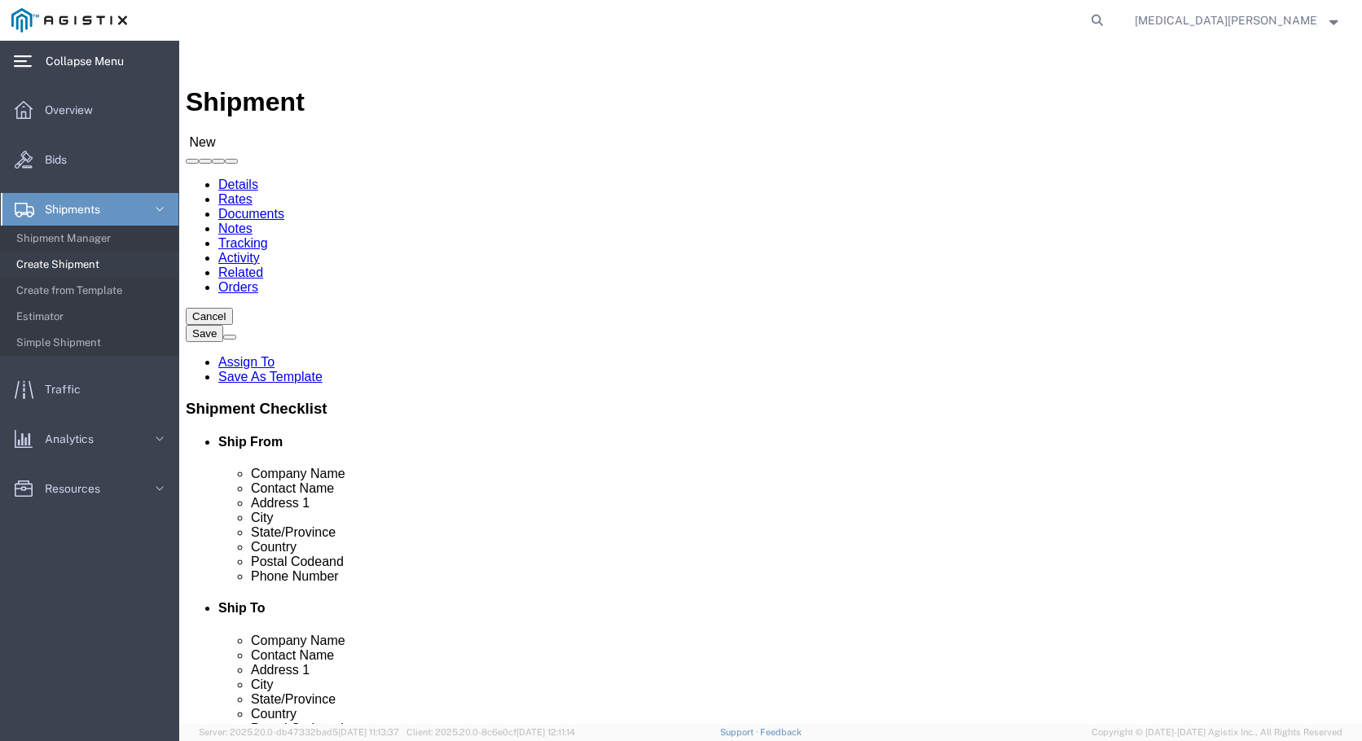
click input "text"
click input "Fort LIberty"
type input "[GEOGRAPHIC_DATA]"
click body "Shipment New Details Rates Documents Notes Tracking Activity Related Orders Can…"
click input "text"
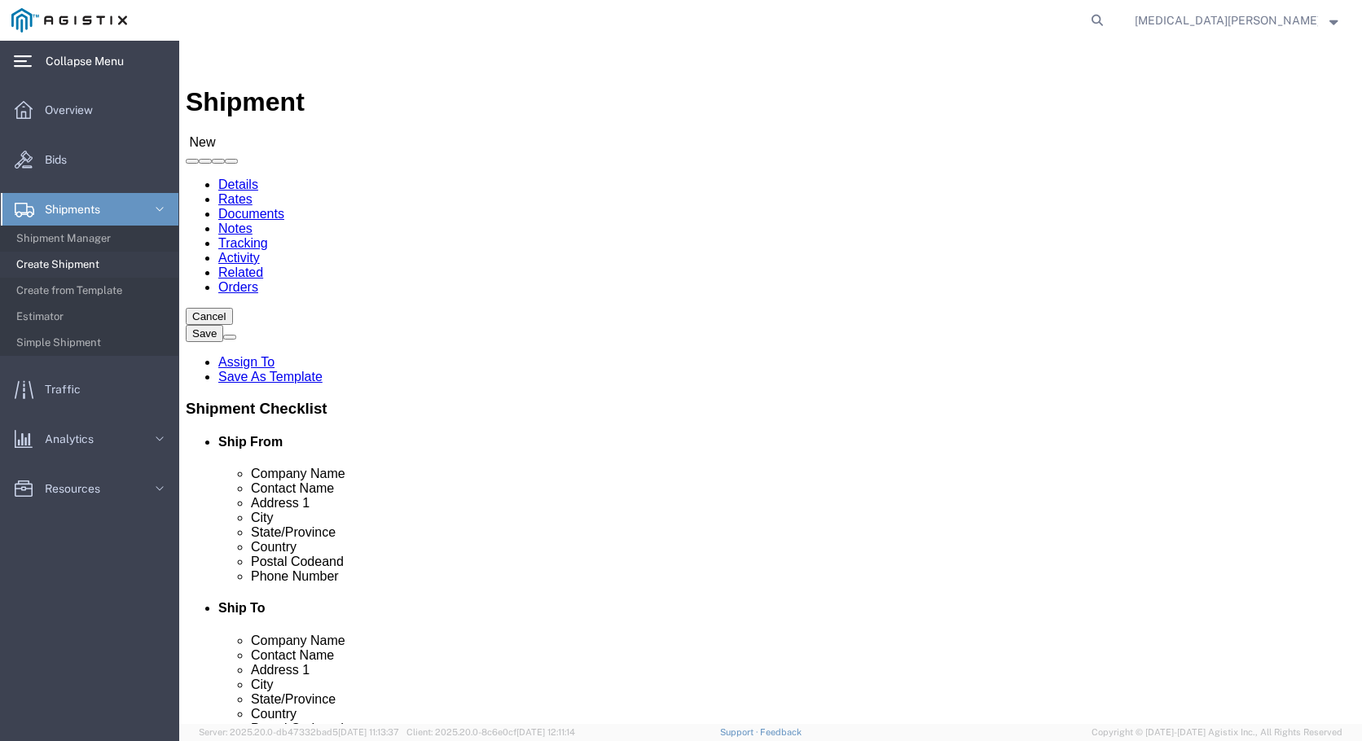
scroll to position [0, 0]
type input "28310"
click input "text"
type input "[PHONE_NUMBER]"
click input "text"
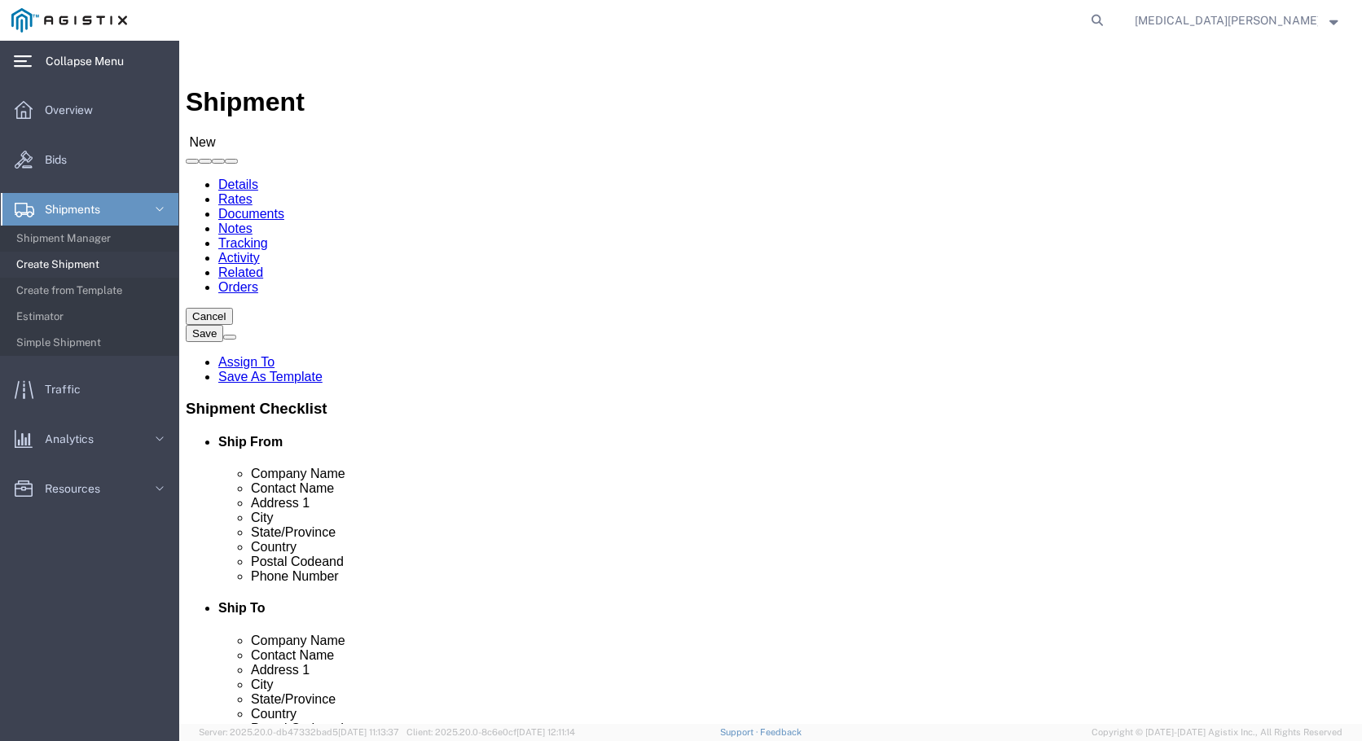
type input "[PERSON_NAME][EMAIL_ADDRESS][PERSON_NAME][DOMAIN_NAME]"
click body "Shipment New Details Rates Documents Notes Tracking Activity Related Orders Can…"
select select "34234"
select select "FL"
click input "text"
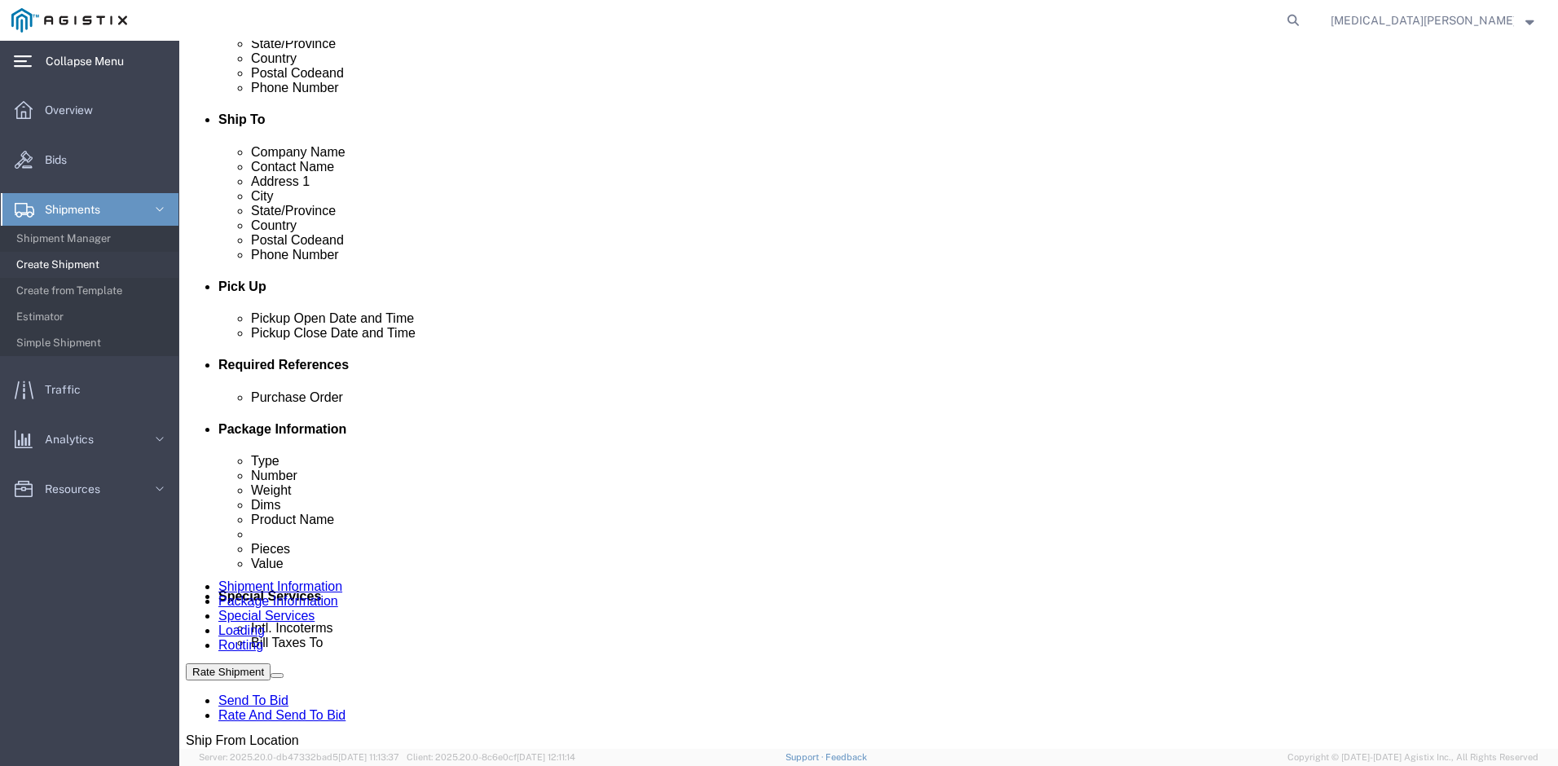
scroll to position [768, 0]
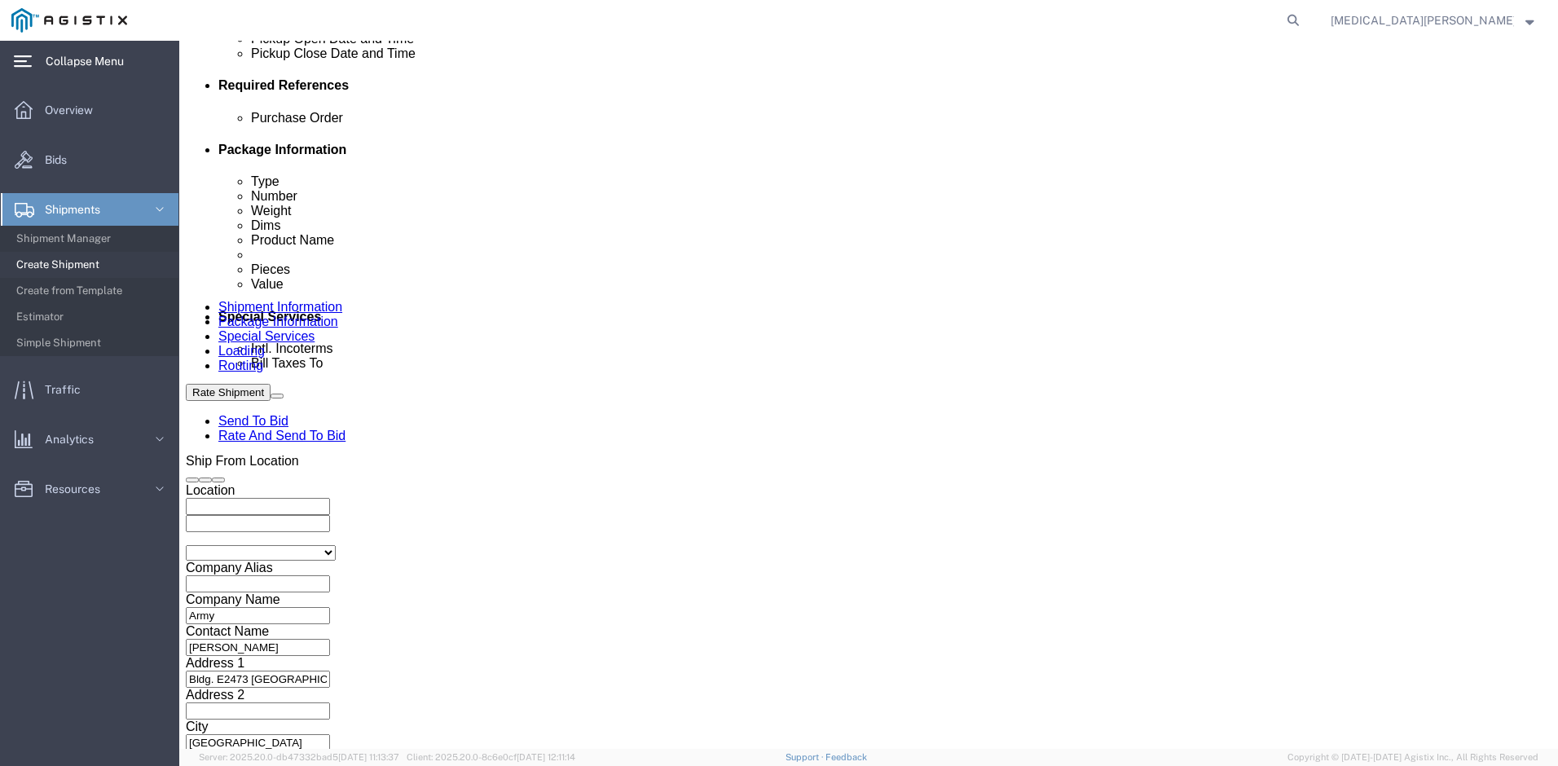
type input "[PHONE_NUMBER]"
click input "text"
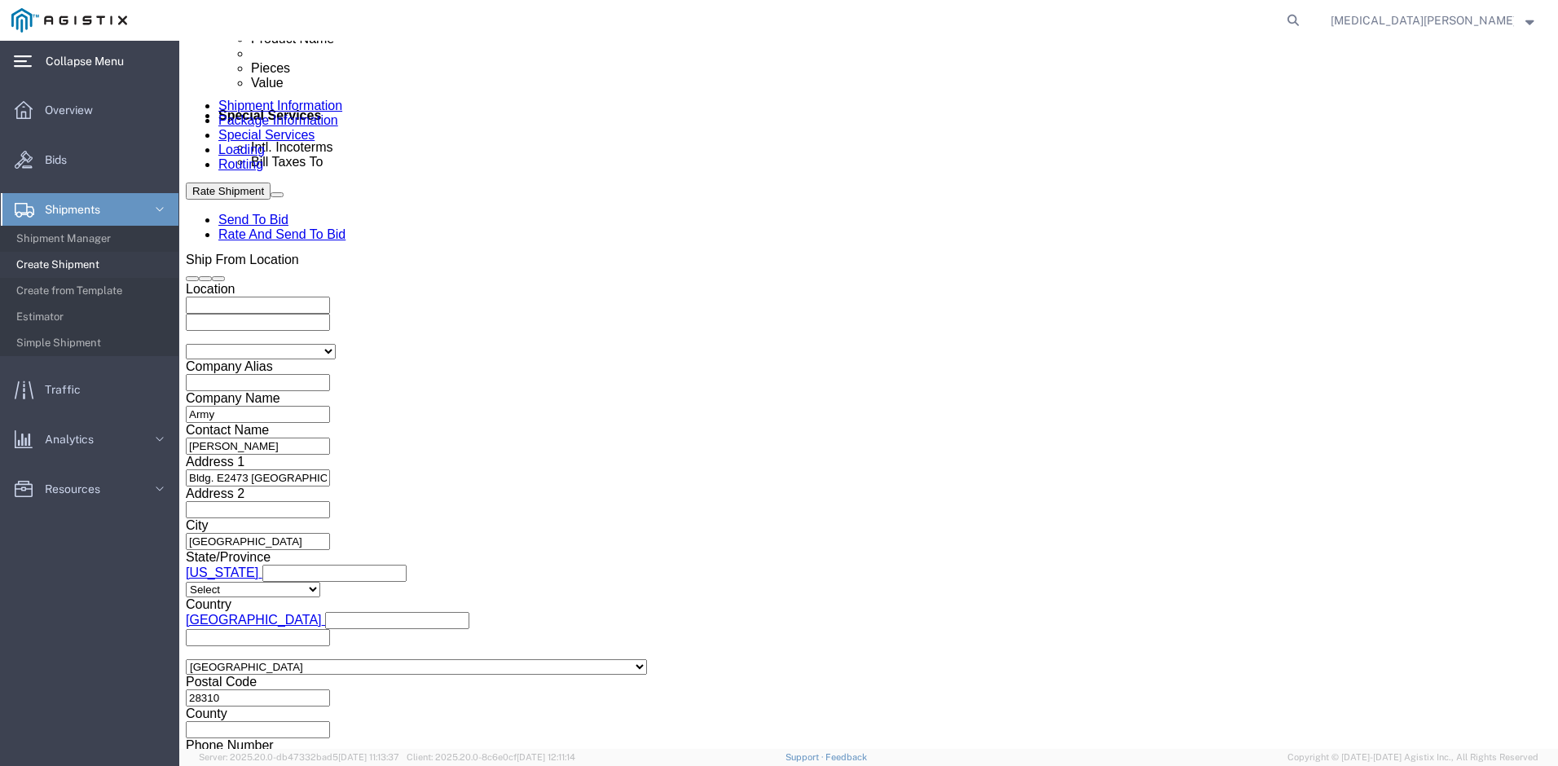
type input "N/A"
click button "Continue"
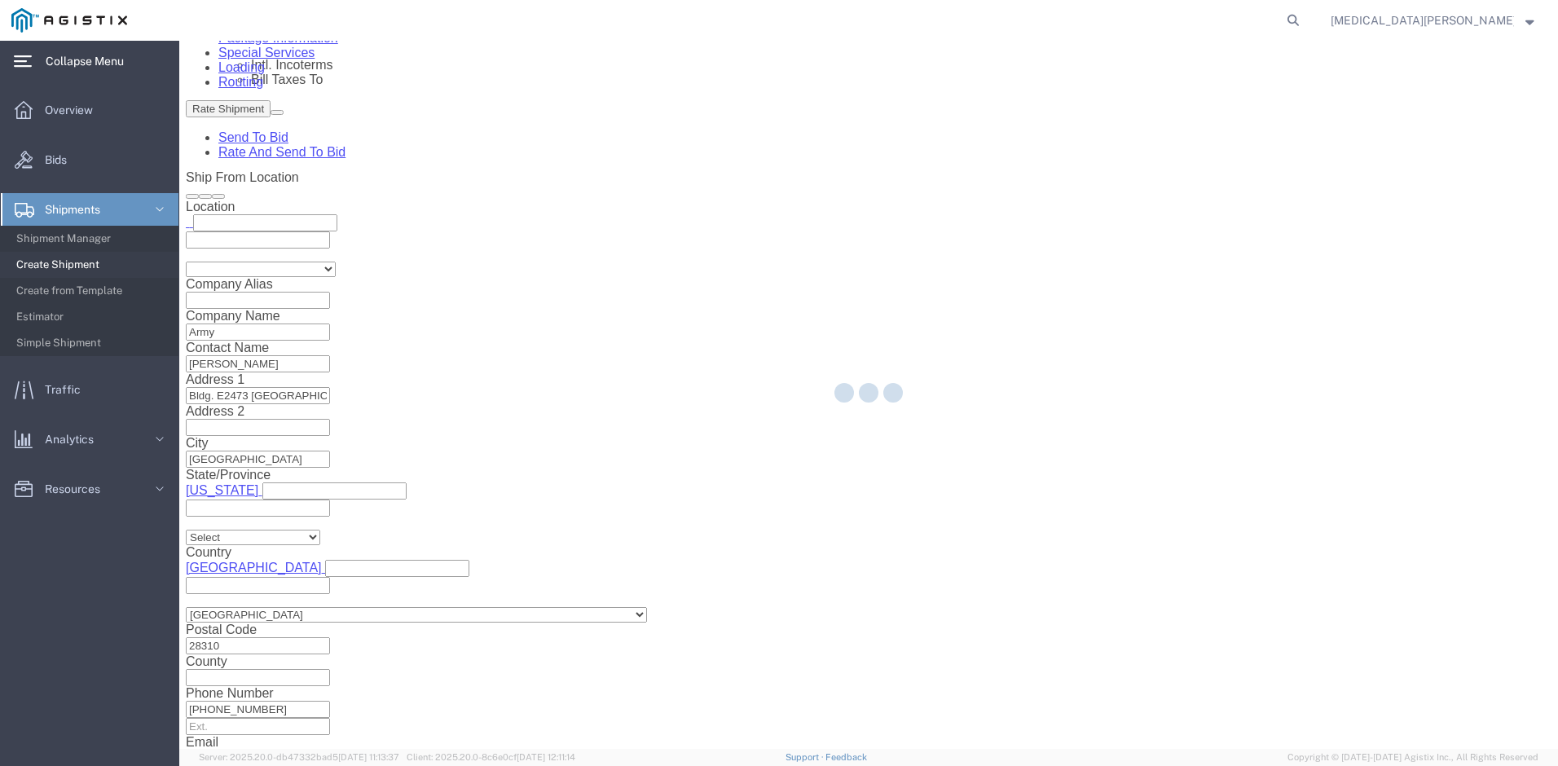
select select "34234"
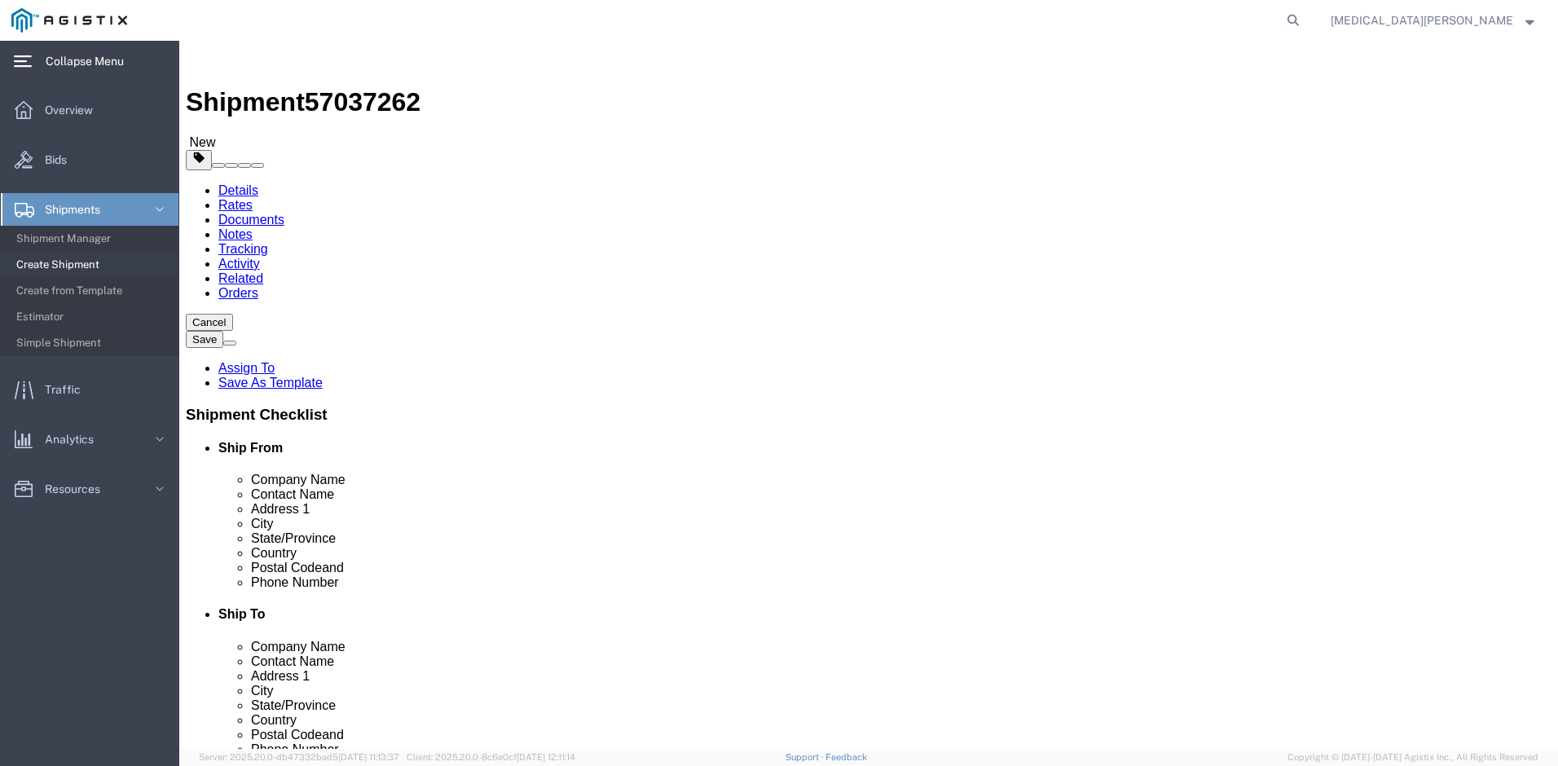
select select "SBX"
type input "12.25"
type input "11.00"
type input "1.50"
click input "0.00"
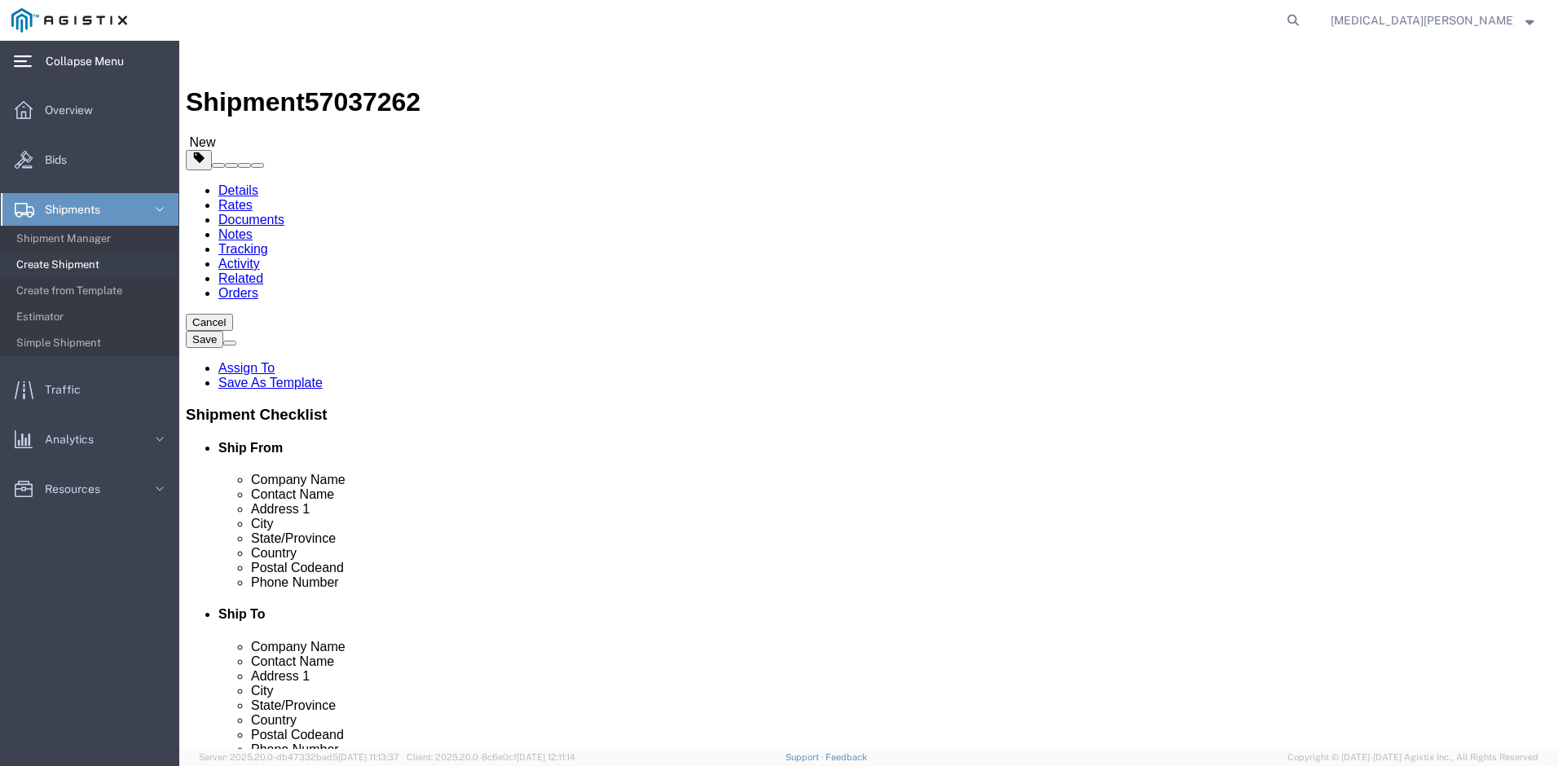
type input "5.00"
click link "Add Content"
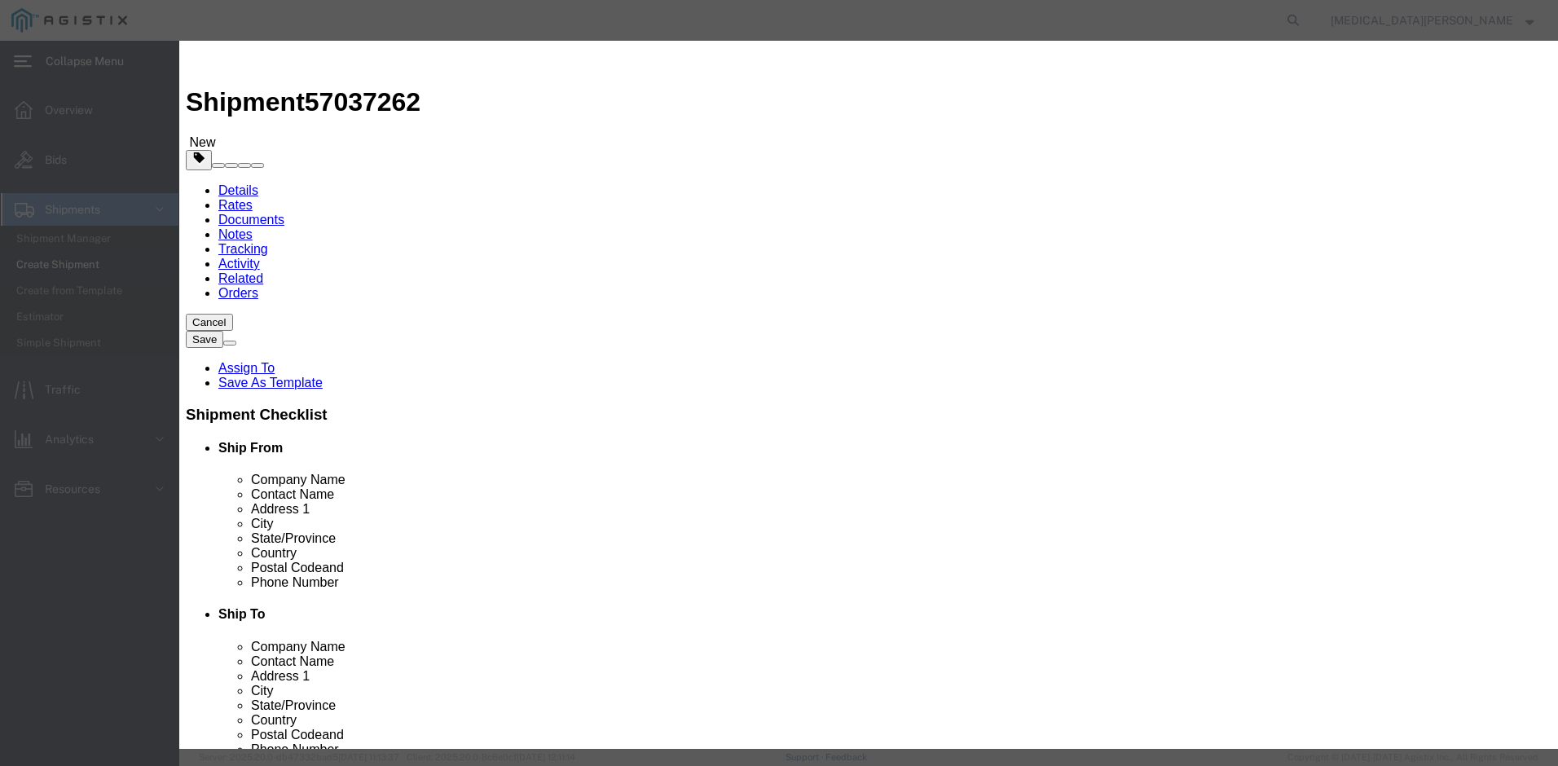
click input "text"
type input "Dell Laptop"
click input "text"
type input "1500.00"
click input "Dell Laptop"
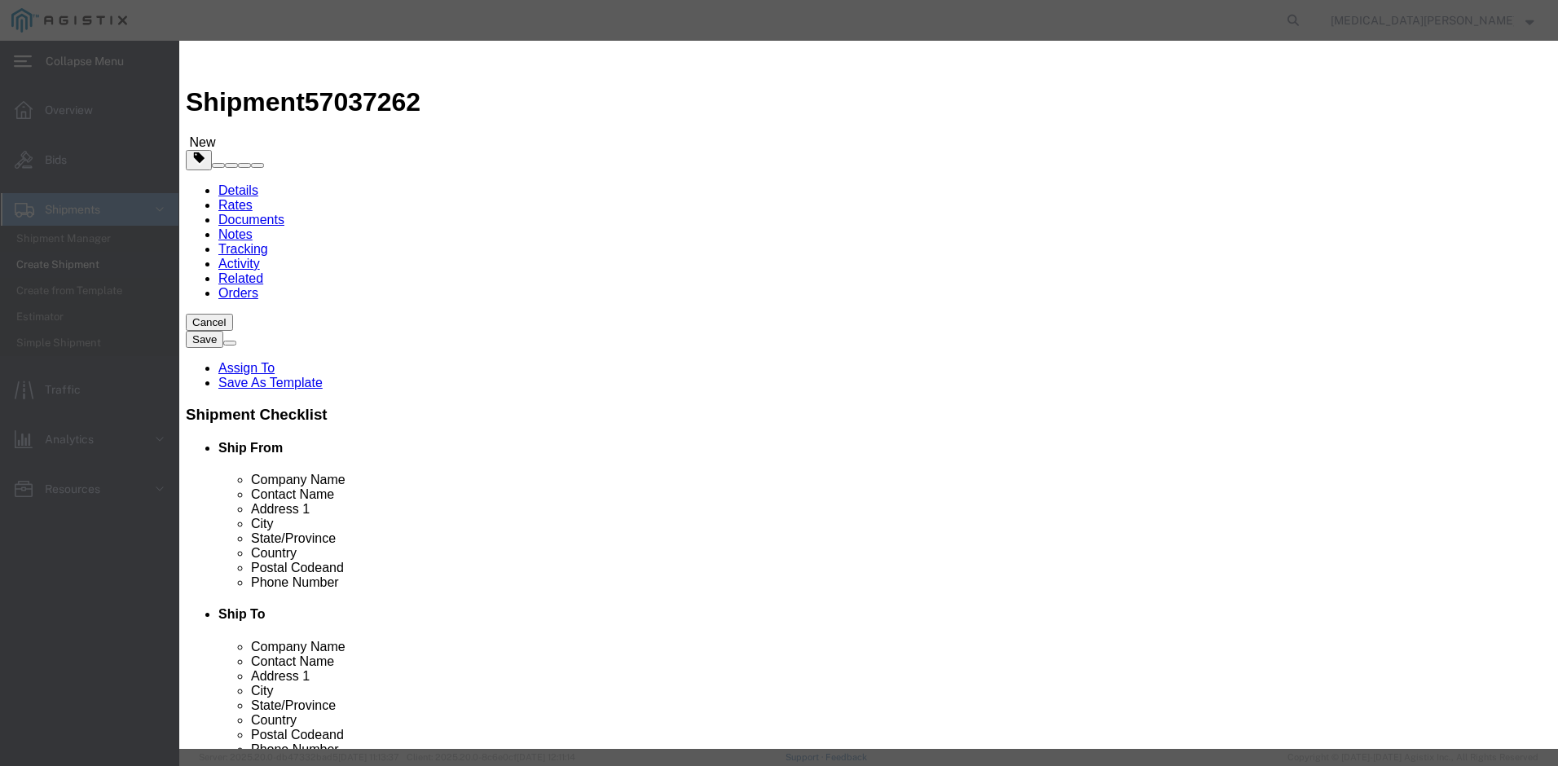
type input "Dell Laptop 7770"
click input "0"
type input "1"
type input "1500"
click button "Save & Close"
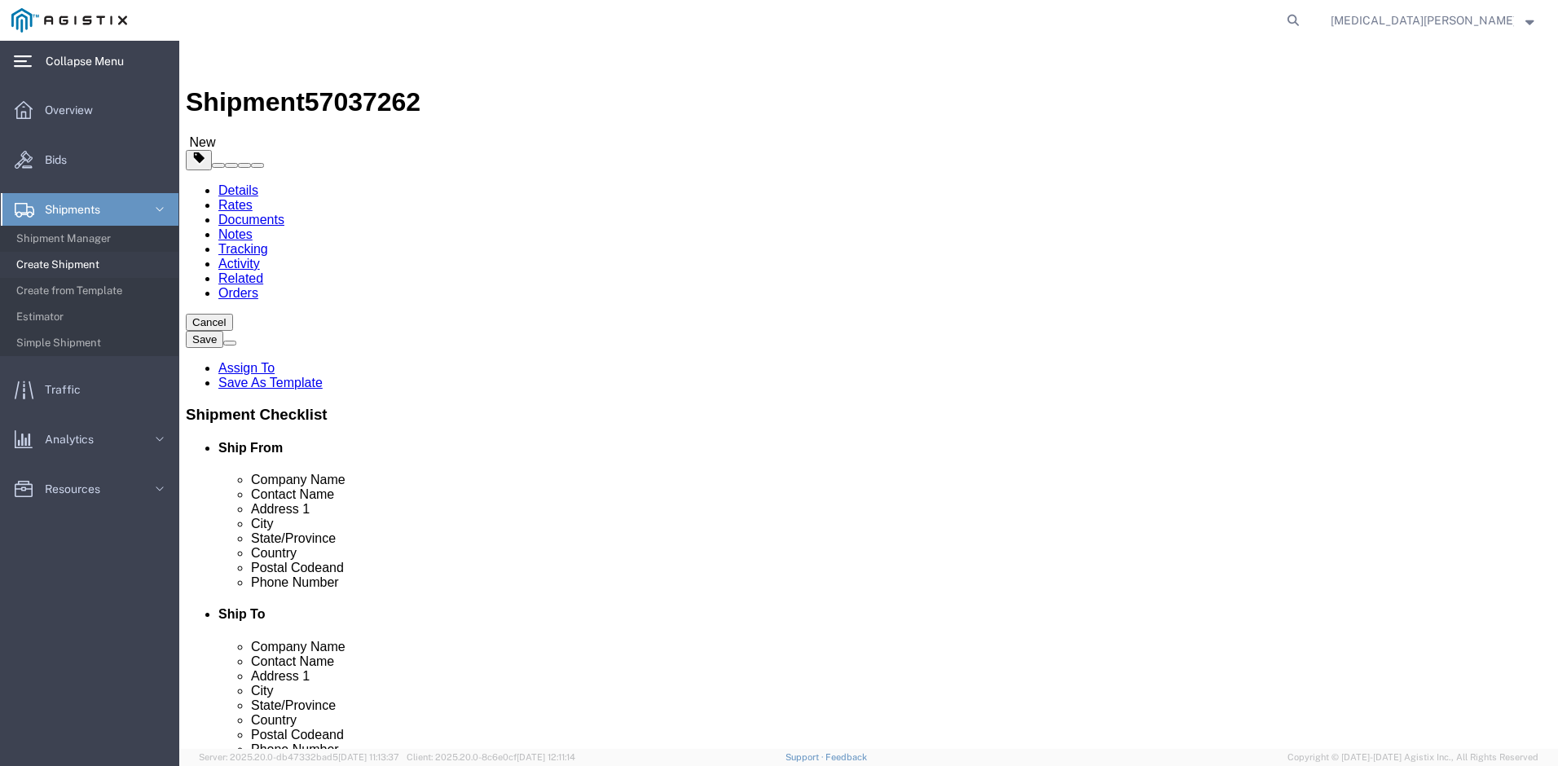
click button "Rate Shipment"
